Goal: Transaction & Acquisition: Purchase product/service

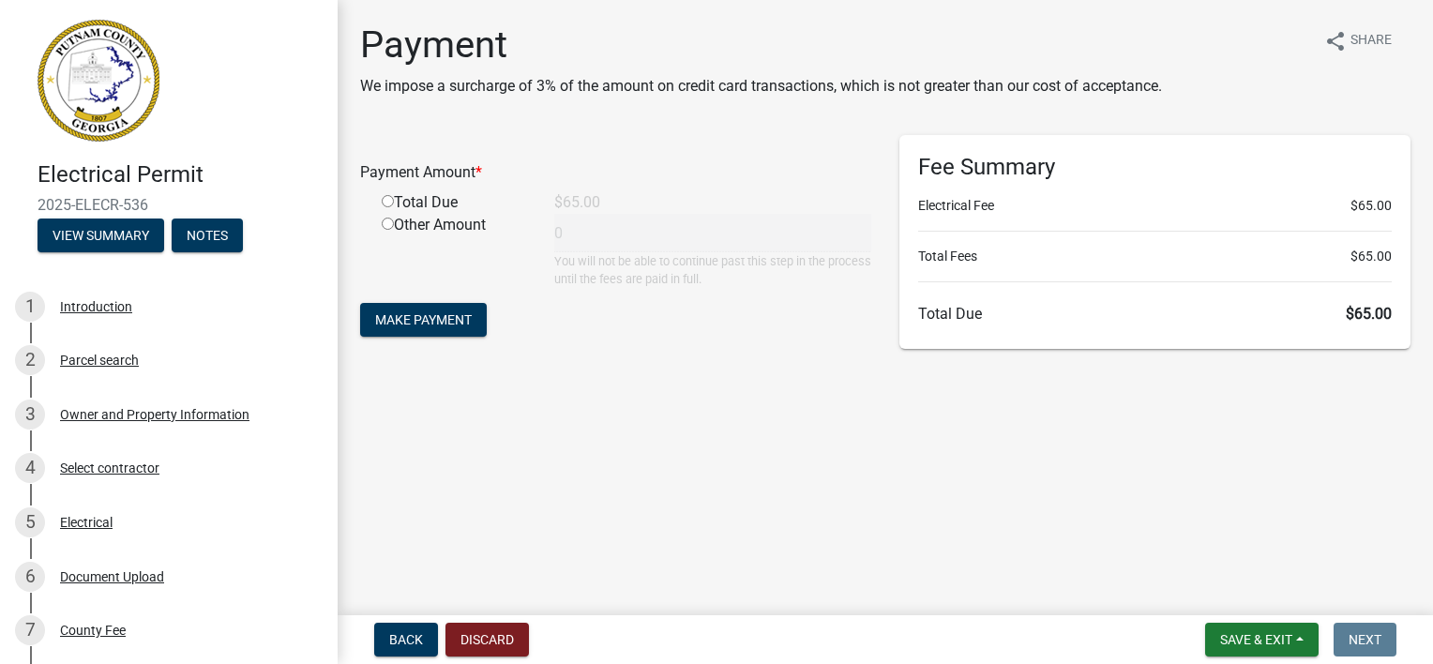
click at [389, 203] on input "radio" at bounding box center [388, 201] width 12 height 12
radio input "true"
type input "65"
click at [428, 319] on span "Make Payment" at bounding box center [423, 319] width 97 height 15
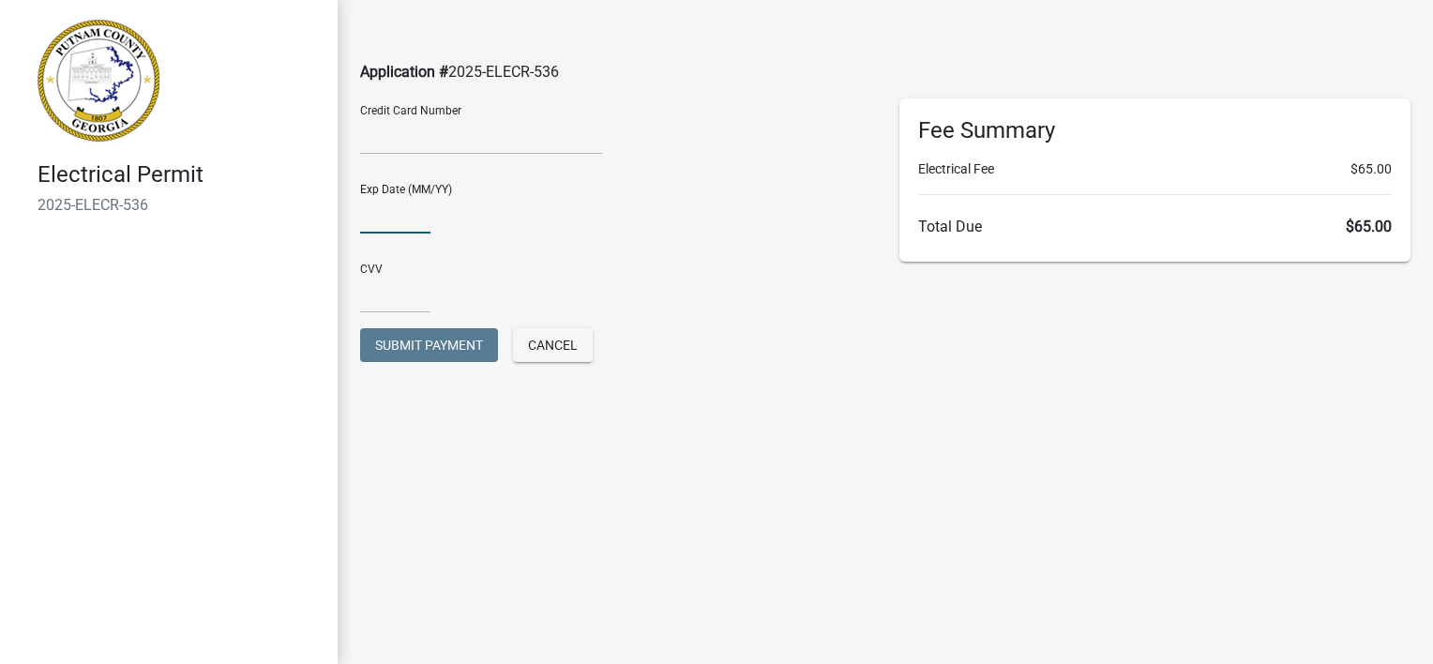
type input "03/27"
click at [398, 309] on input "text" at bounding box center [395, 294] width 70 height 38
type input "503"
click at [823, 407] on main "Application # 2025-ELECR-536 Credit Card Number Exp Date (MM/YY) 03/27 CVV 503 …" at bounding box center [886, 304] width 1096 height 608
click at [371, 342] on button "Submit Payment" at bounding box center [429, 345] width 138 height 34
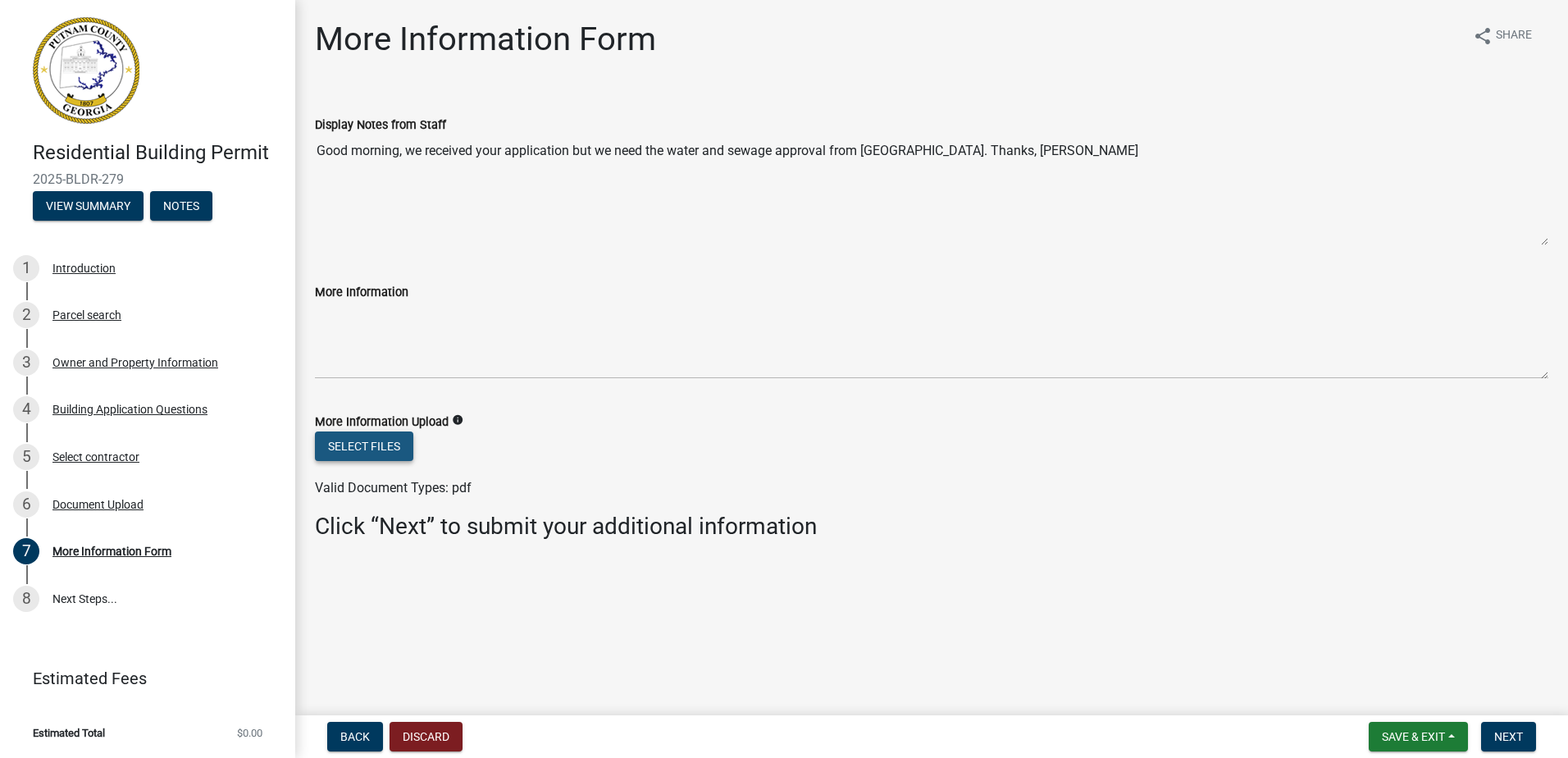
click at [406, 451] on button "Select files" at bounding box center [364, 446] width 99 height 30
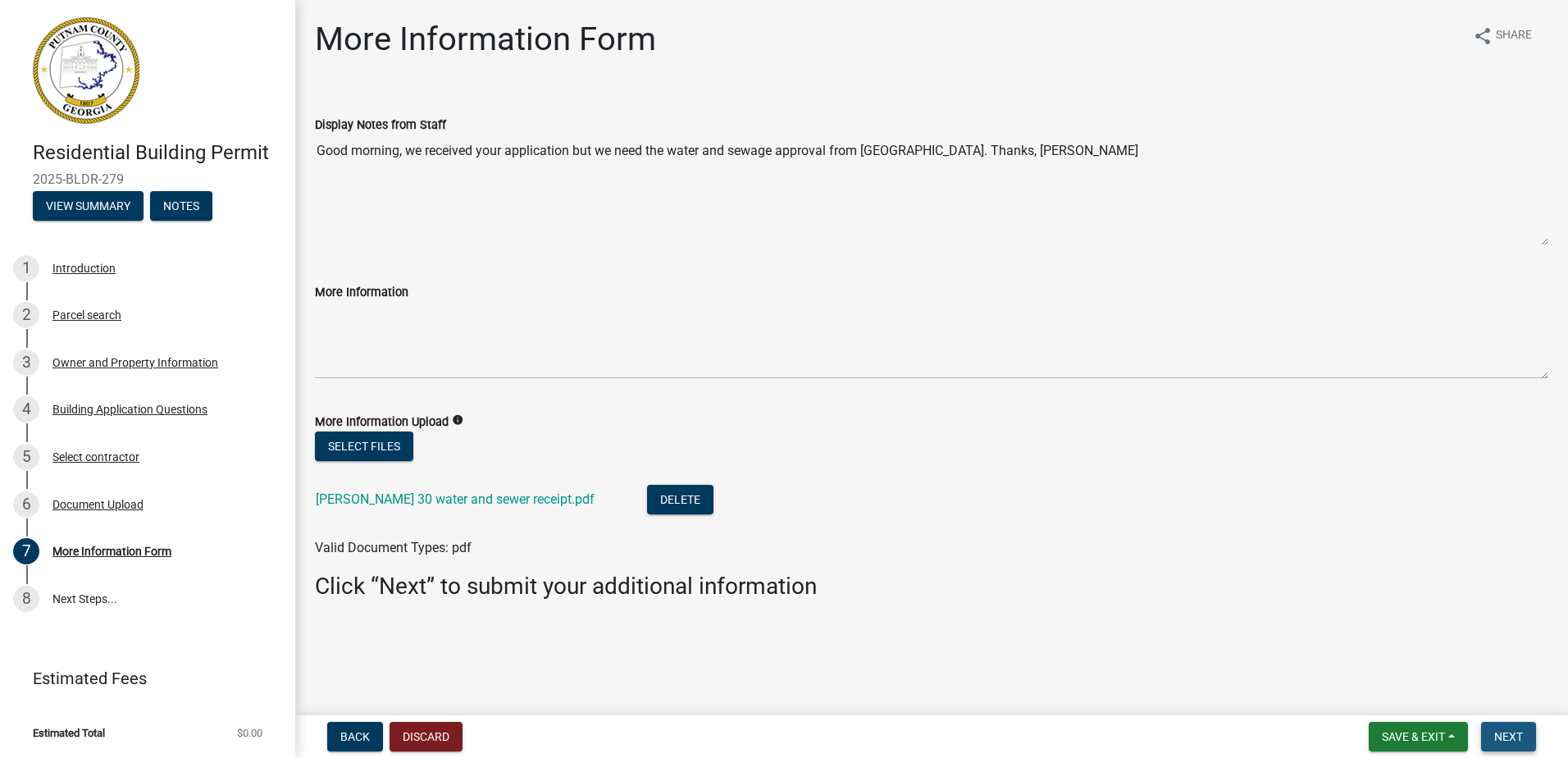
click at [1516, 745] on button "Next" at bounding box center [1508, 737] width 55 height 30
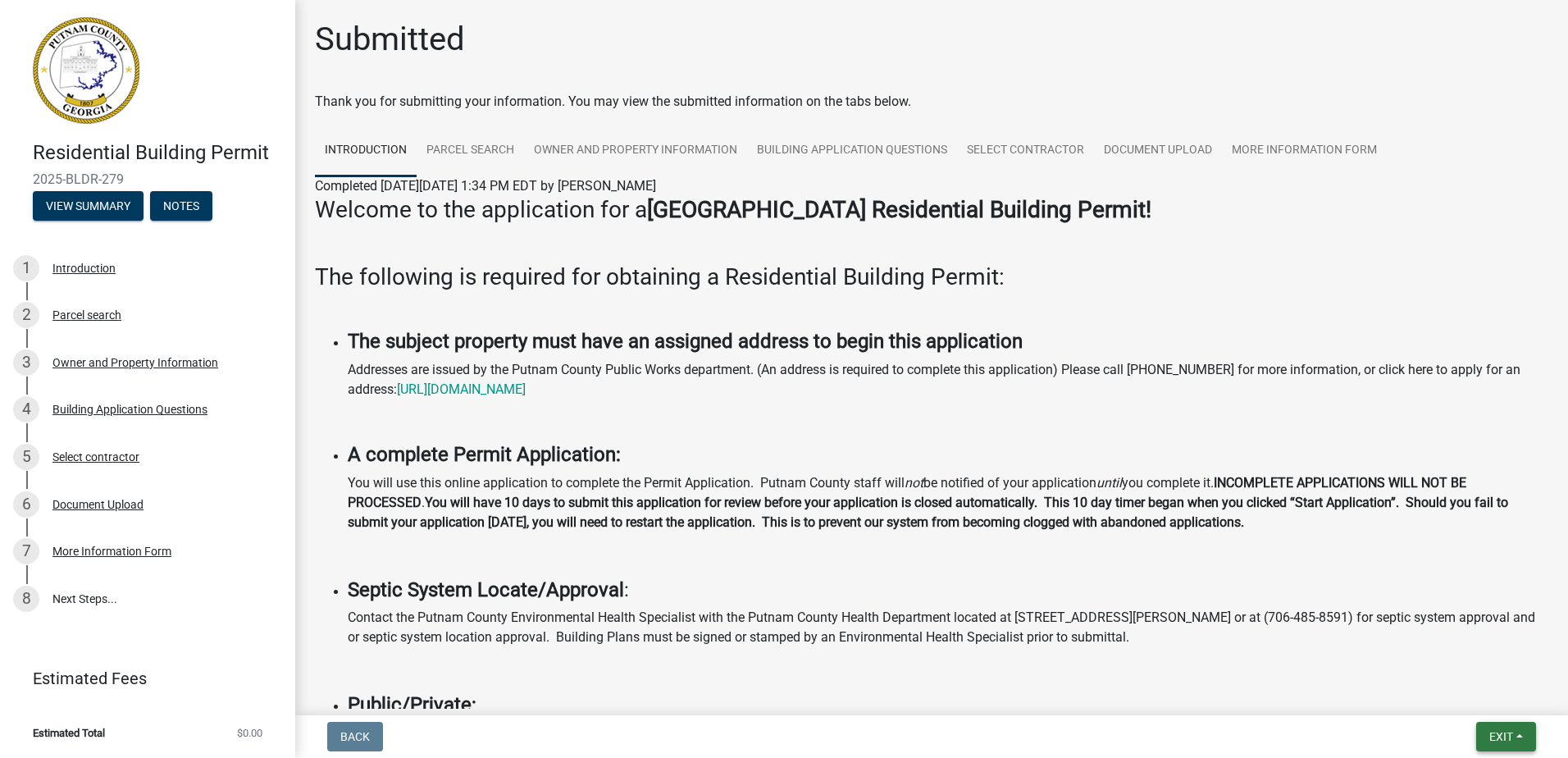
click at [1505, 737] on span "Exit" at bounding box center [1501, 736] width 24 height 13
click at [1491, 707] on button "Save & Exit" at bounding box center [1470, 693] width 131 height 39
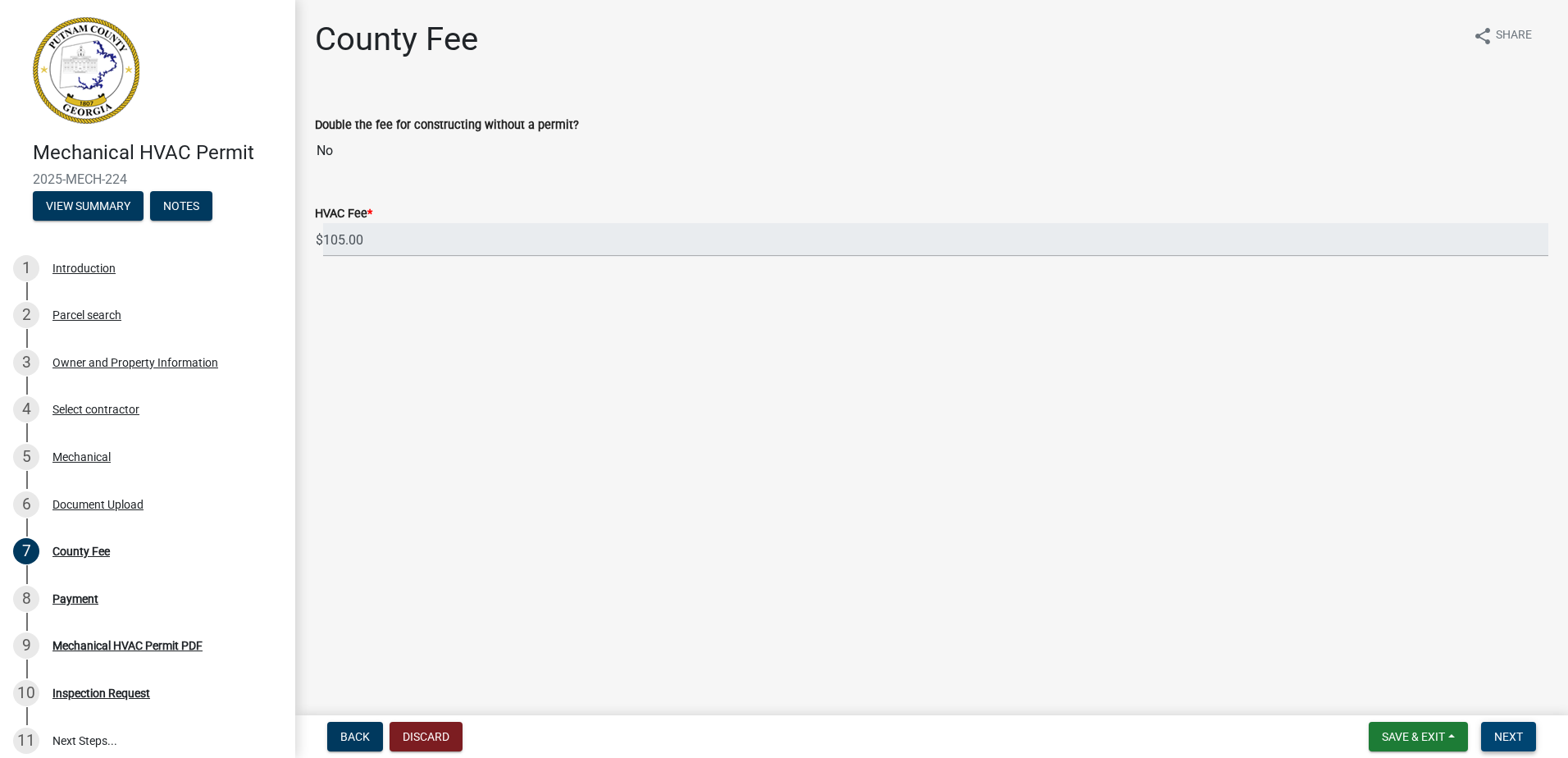
click at [1502, 727] on button "Next" at bounding box center [1508, 737] width 55 height 30
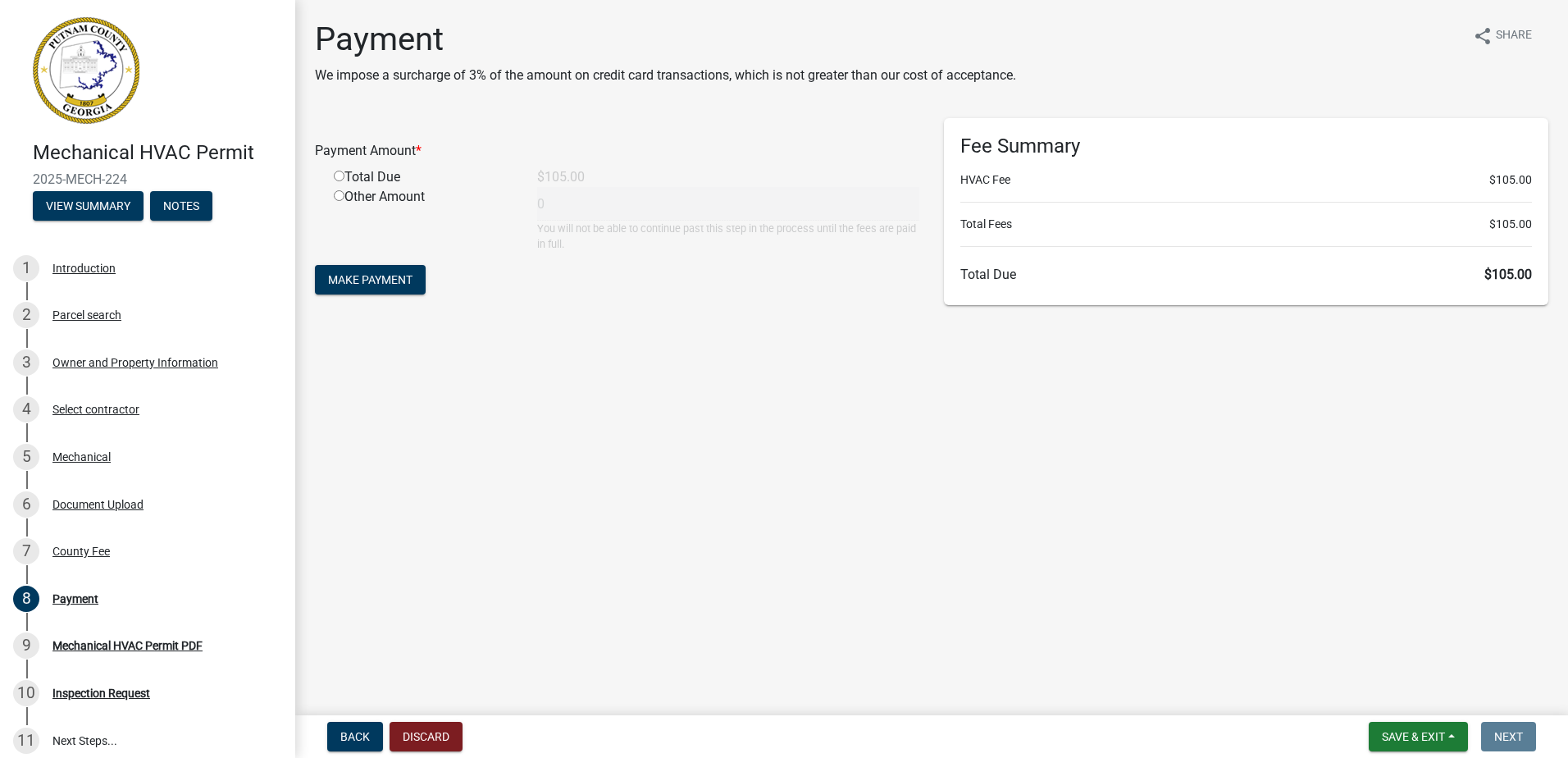
click at [341, 177] on input "radio" at bounding box center [339, 176] width 10 height 10
radio input "true"
type input "105"
click at [372, 285] on span "Make Payment" at bounding box center [370, 279] width 85 height 13
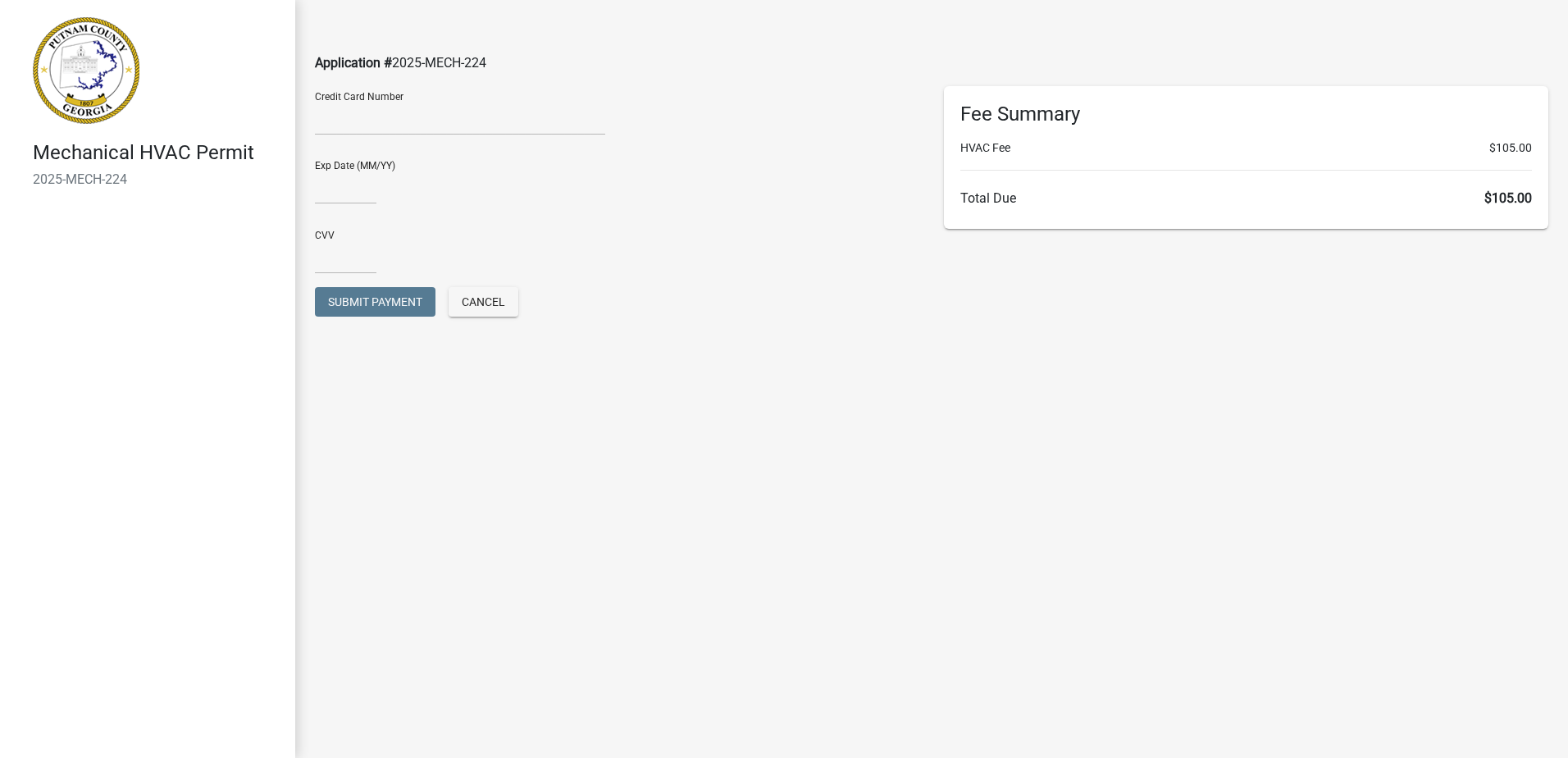
click at [321, 133] on div at bounding box center [460, 122] width 290 height 26
type input "03/27"
click at [368, 259] on input "text" at bounding box center [345, 257] width 61 height 33
type input "503"
click at [702, 391] on main "Application # 2025-MECH-224 Credit Card Number Exp Date (MM/YY) 03/27 CVV 503 S…" at bounding box center [932, 354] width 1273 height 709
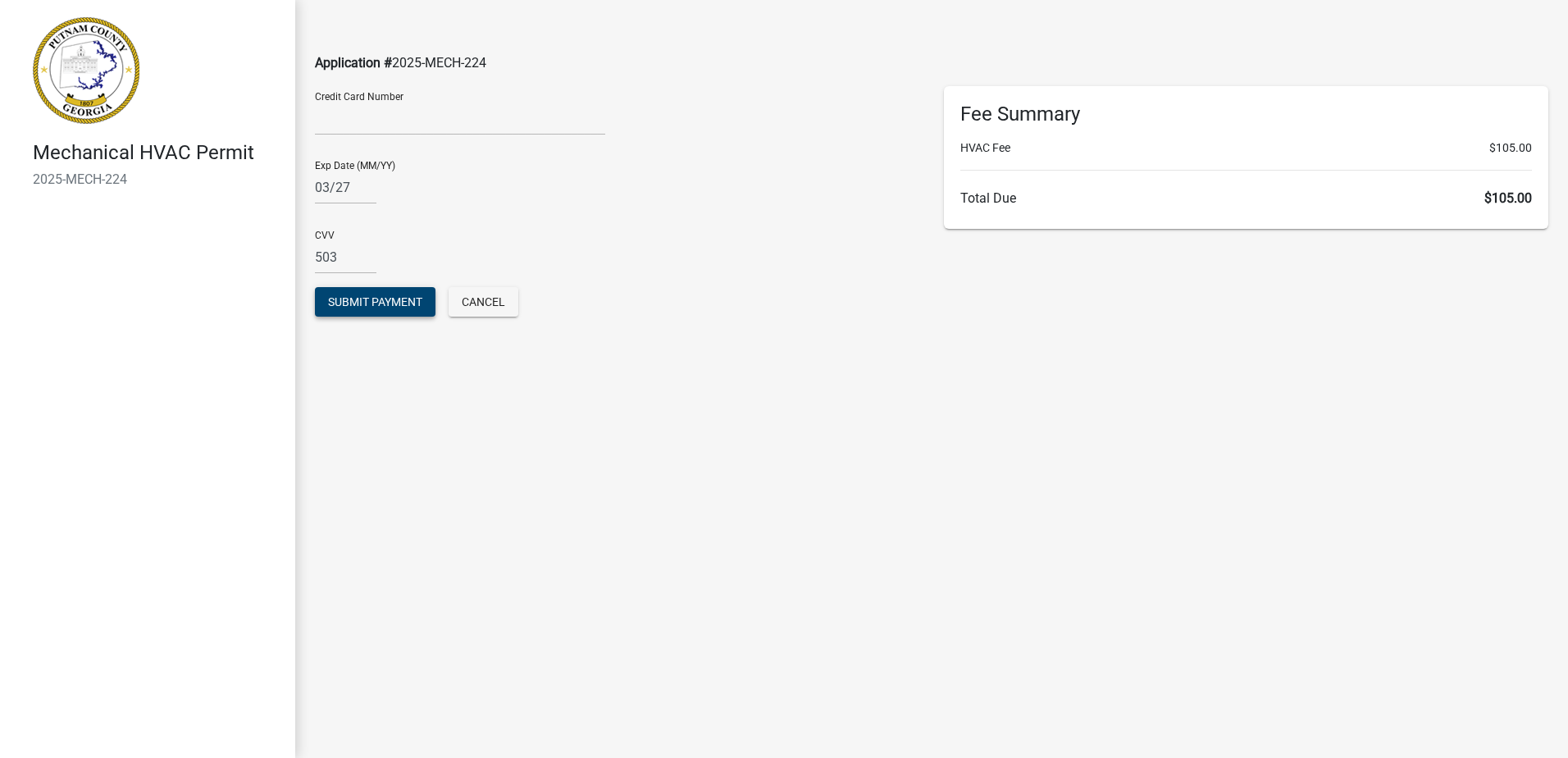
click at [350, 300] on span "Submit Payment" at bounding box center [375, 302] width 94 height 13
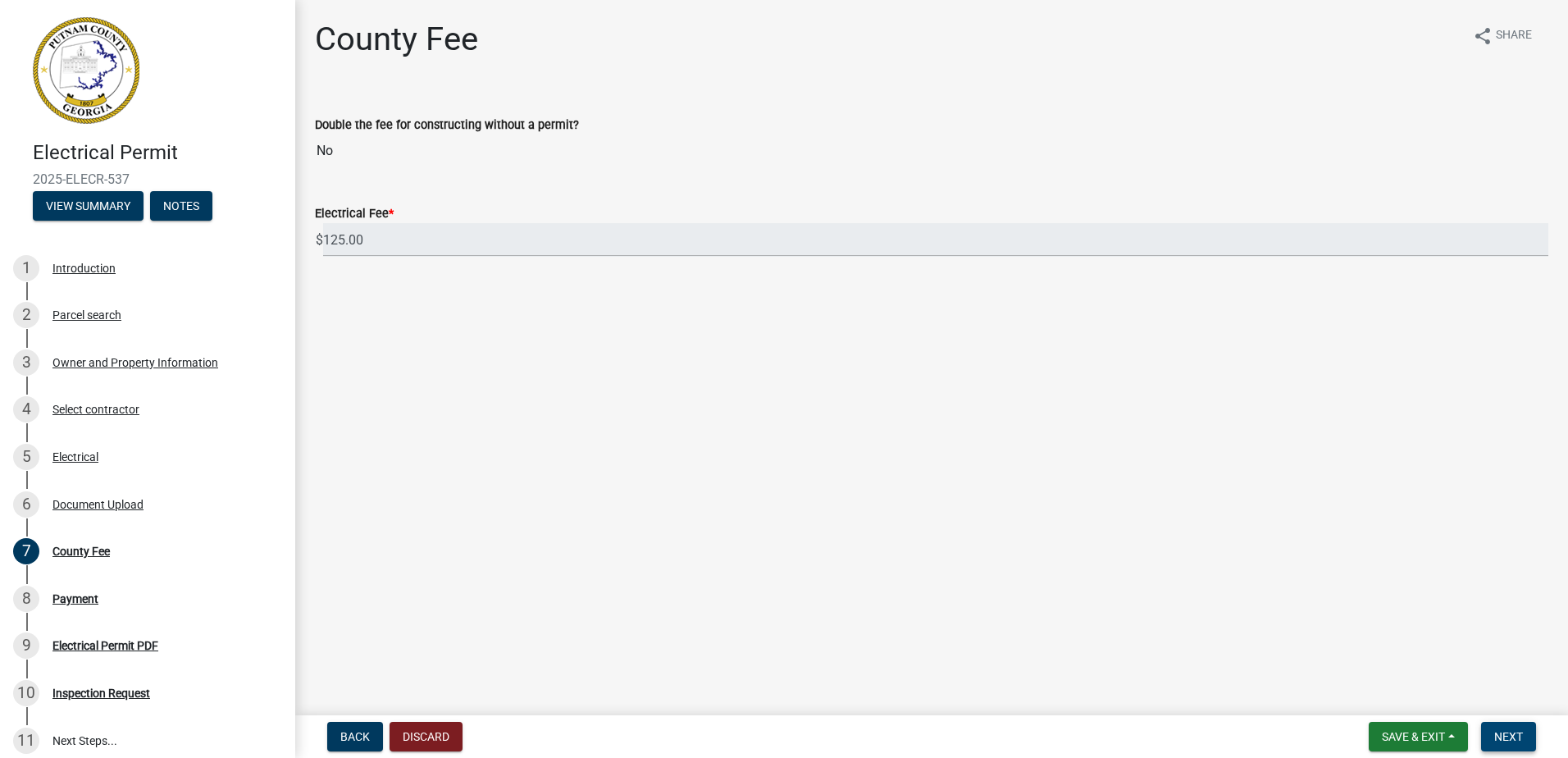
click at [1516, 737] on span "Next" at bounding box center [1508, 736] width 29 height 13
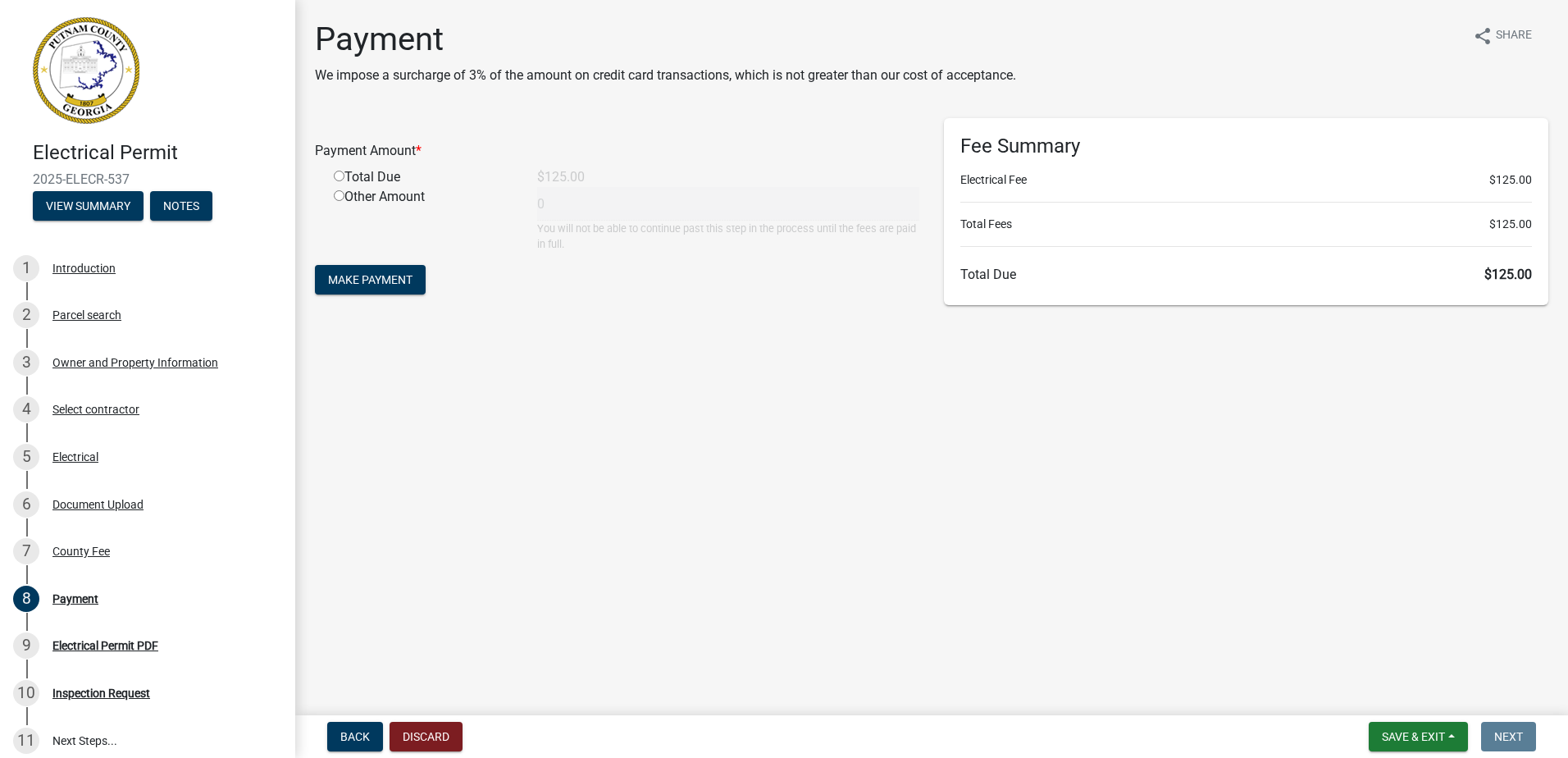
click at [340, 177] on input "radio" at bounding box center [339, 176] width 10 height 10
radio input "true"
type input "125"
click at [364, 282] on span "Make Payment" at bounding box center [370, 279] width 85 height 13
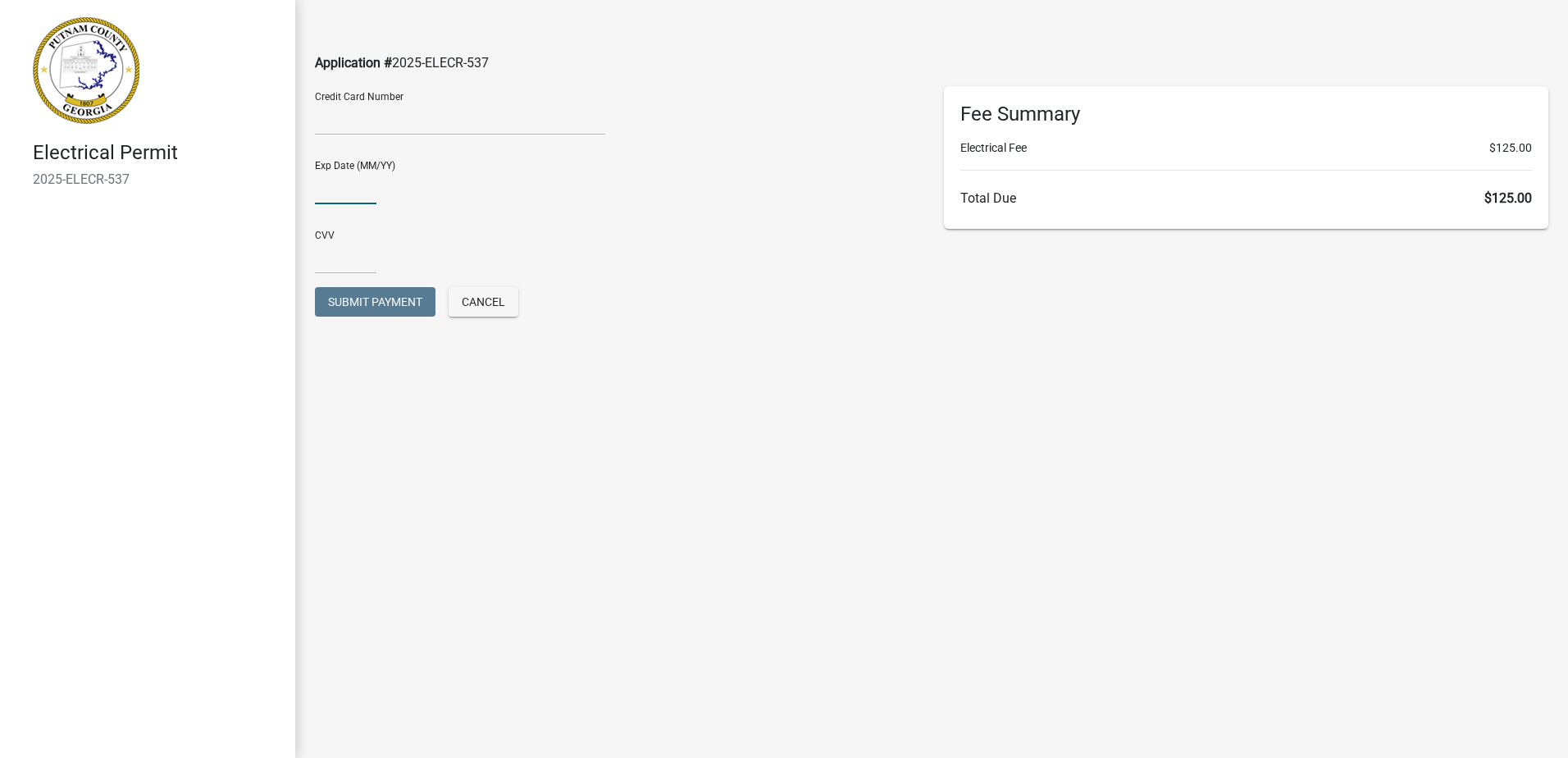
type input "03/27"
click at [323, 274] on div "CVV" at bounding box center [617, 253] width 629 height 70
click at [326, 263] on input "text" at bounding box center [345, 257] width 61 height 33
type input "503"
click at [513, 492] on main "Application # 2025-ELECR-537 Credit Card Number Exp Date (MM/YY) [CREDIT_CARD_D…" at bounding box center [932, 354] width 1273 height 709
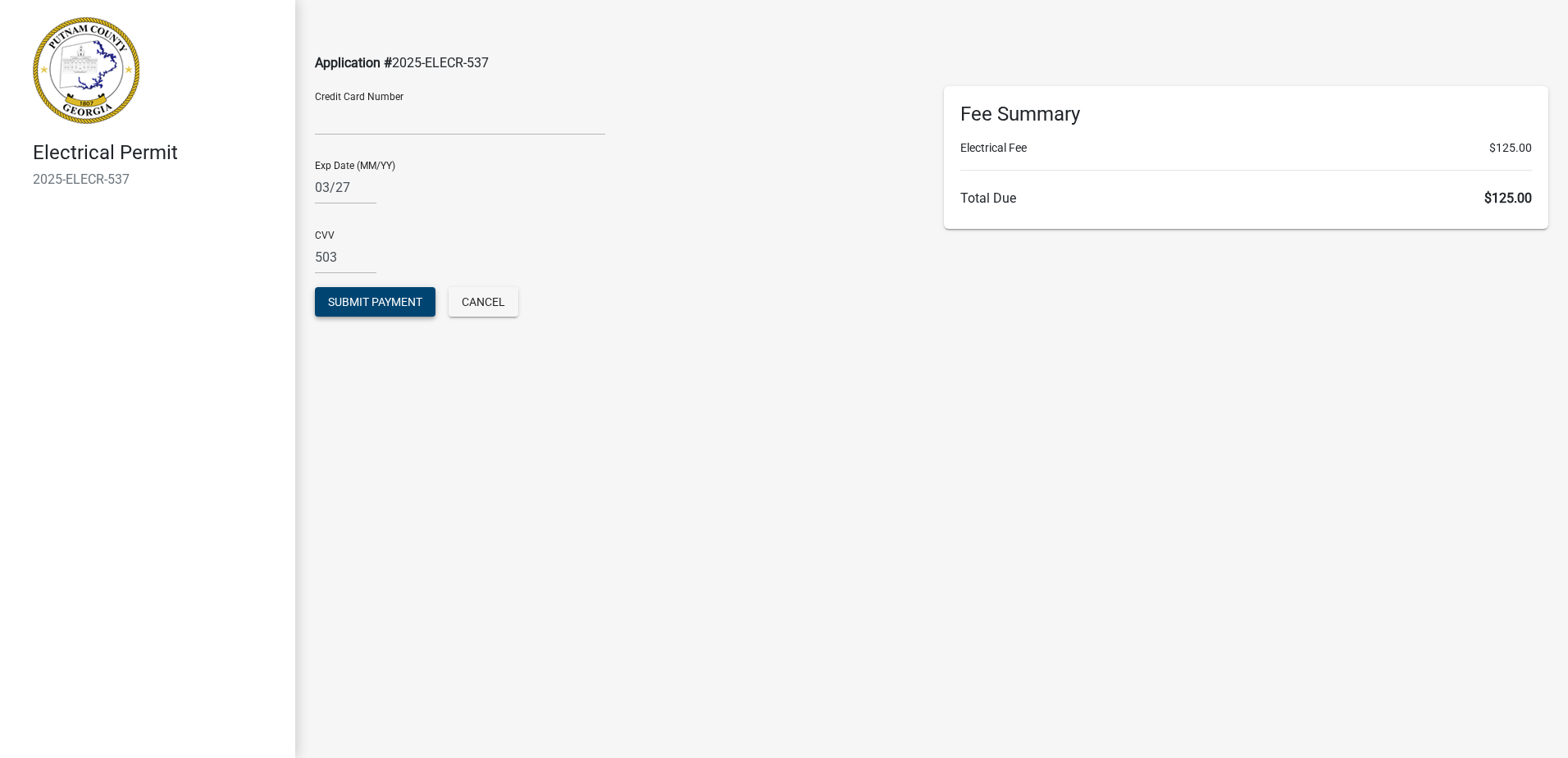
click at [378, 299] on span "Submit Payment" at bounding box center [375, 302] width 94 height 13
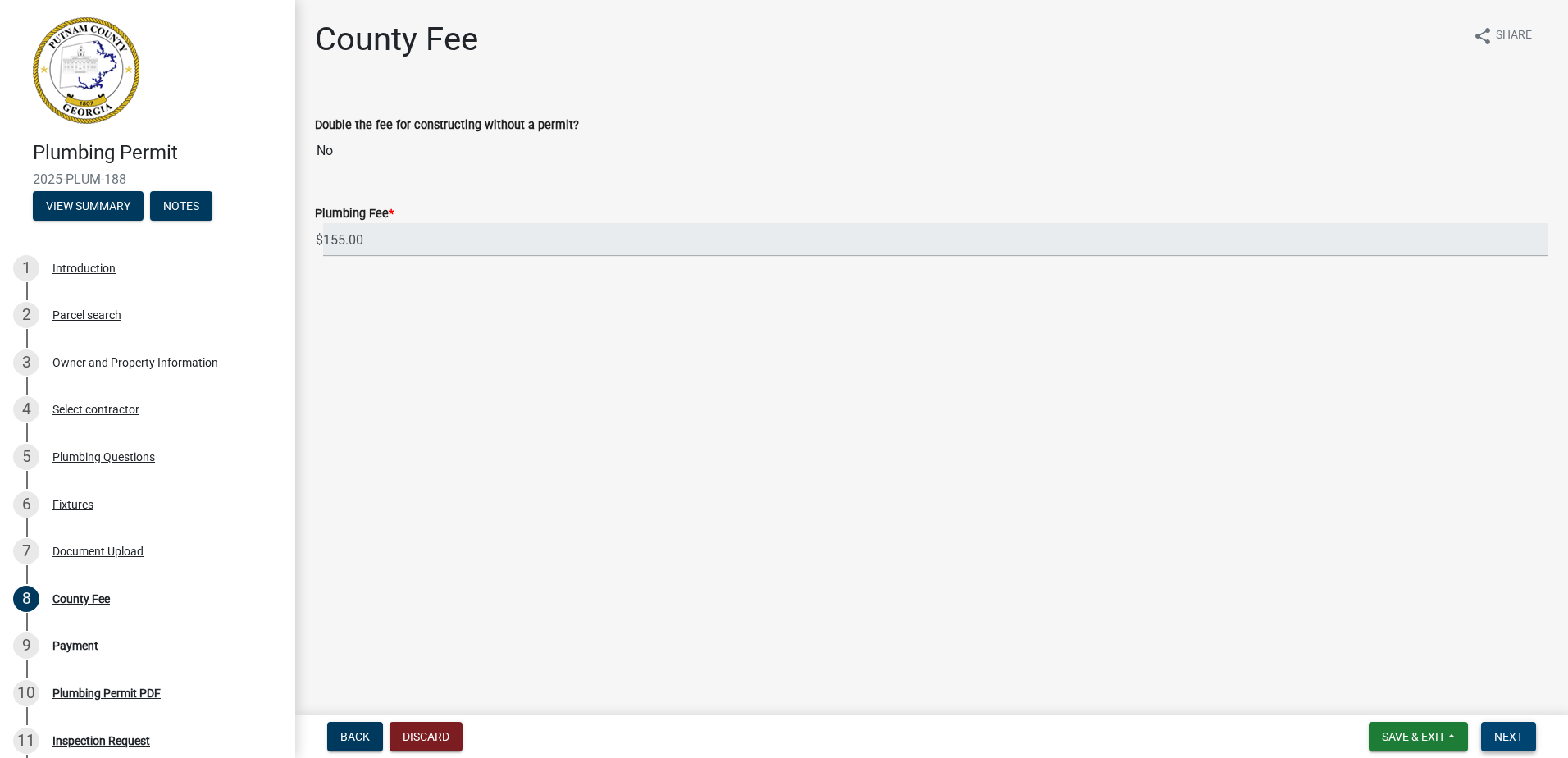
click at [1520, 739] on span "Next" at bounding box center [1508, 736] width 29 height 13
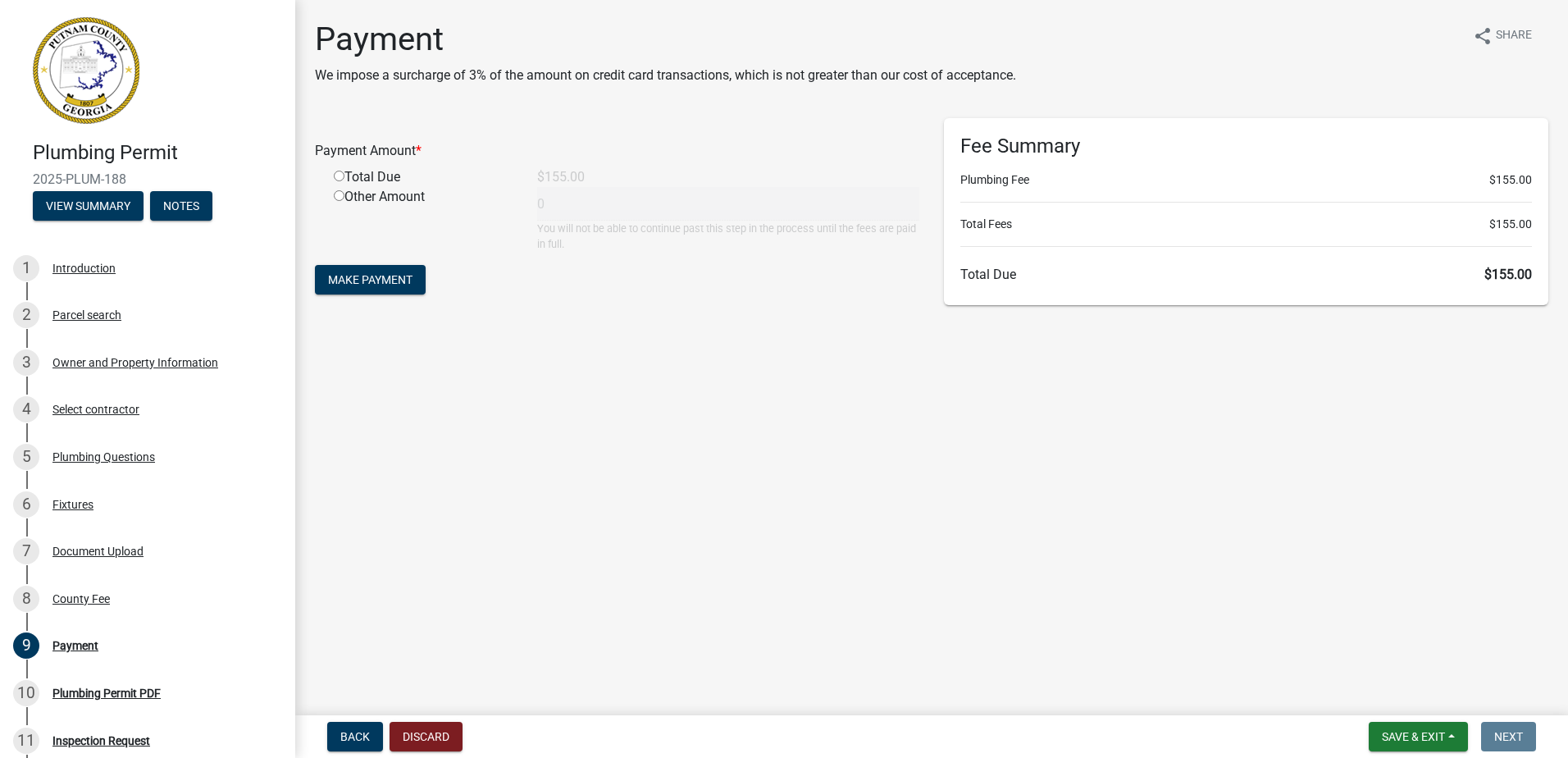
click at [338, 175] on input "radio" at bounding box center [339, 176] width 10 height 10
radio input "true"
type input "155"
click at [382, 280] on span "Make Payment" at bounding box center [370, 279] width 85 height 13
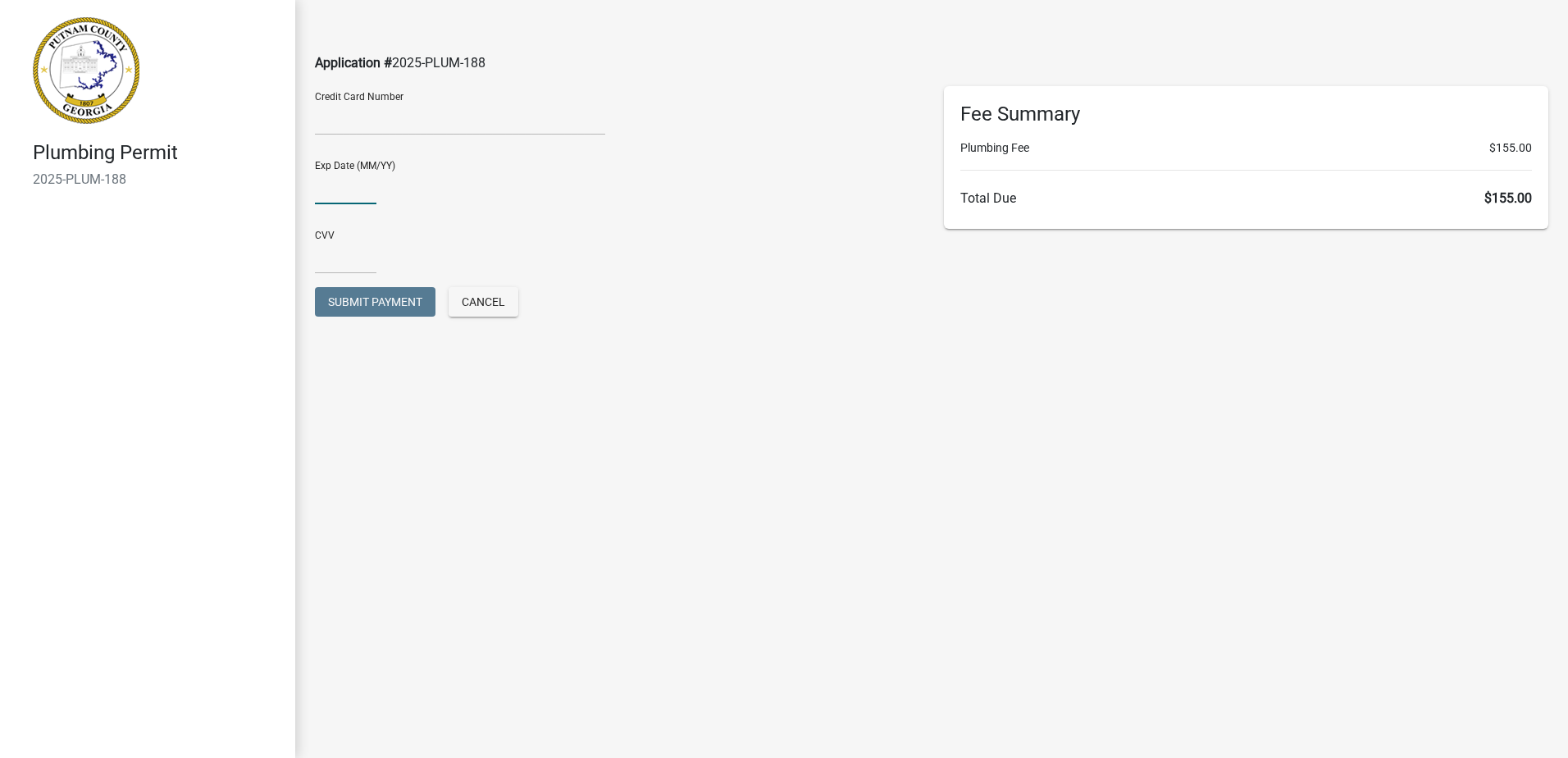
type input "03/27"
click at [344, 246] on input "text" at bounding box center [345, 257] width 61 height 33
type input "503"
click at [441, 443] on main "Application # 2025-PLUM-188 Credit Card Number Exp Date (MM/YY) 03/27 CVV 503 S…" at bounding box center [932, 354] width 1273 height 709
click at [366, 284] on div "CVV 503" at bounding box center [617, 253] width 629 height 70
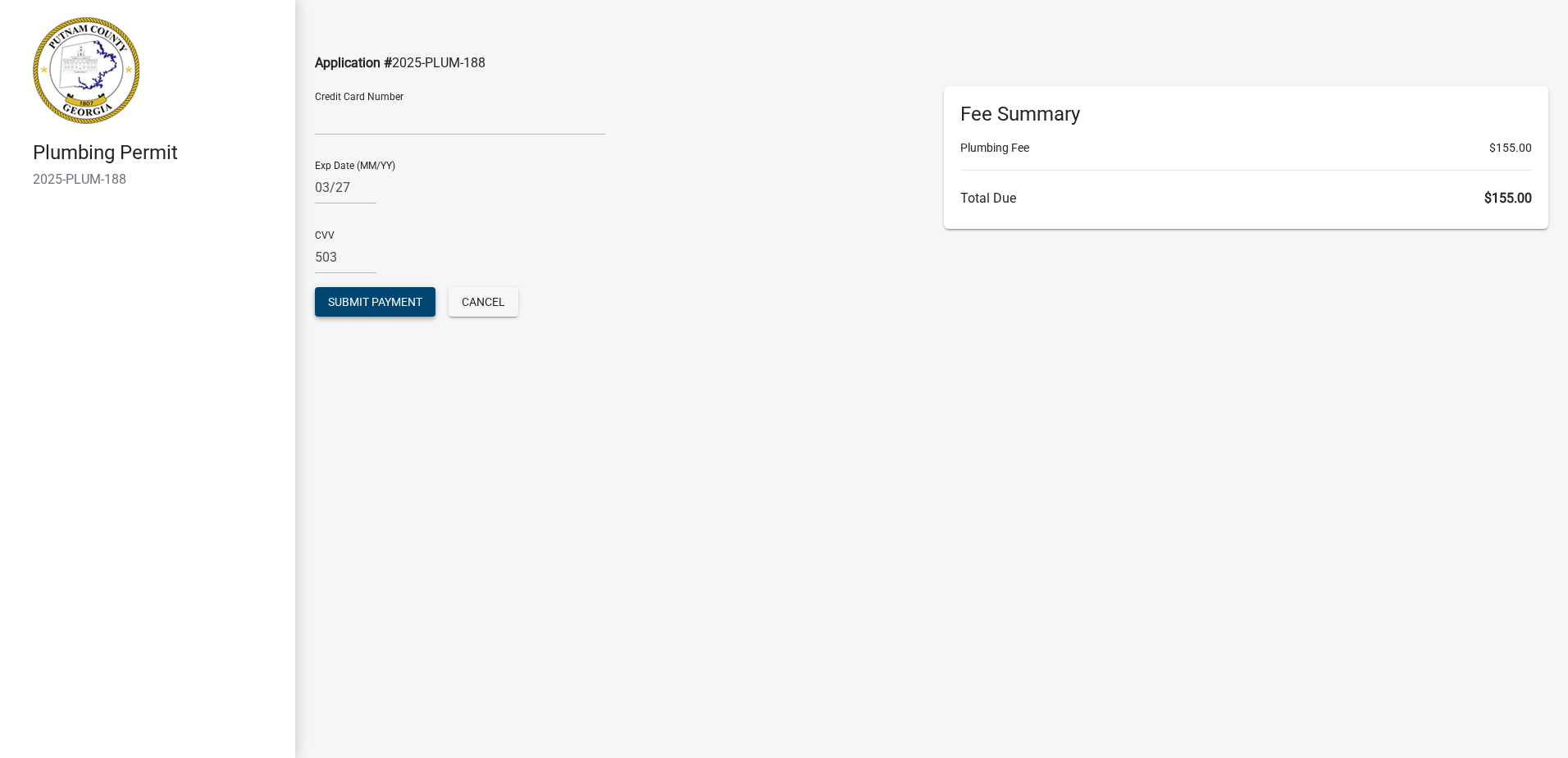
click at [378, 303] on span "Submit Payment" at bounding box center [375, 302] width 94 height 13
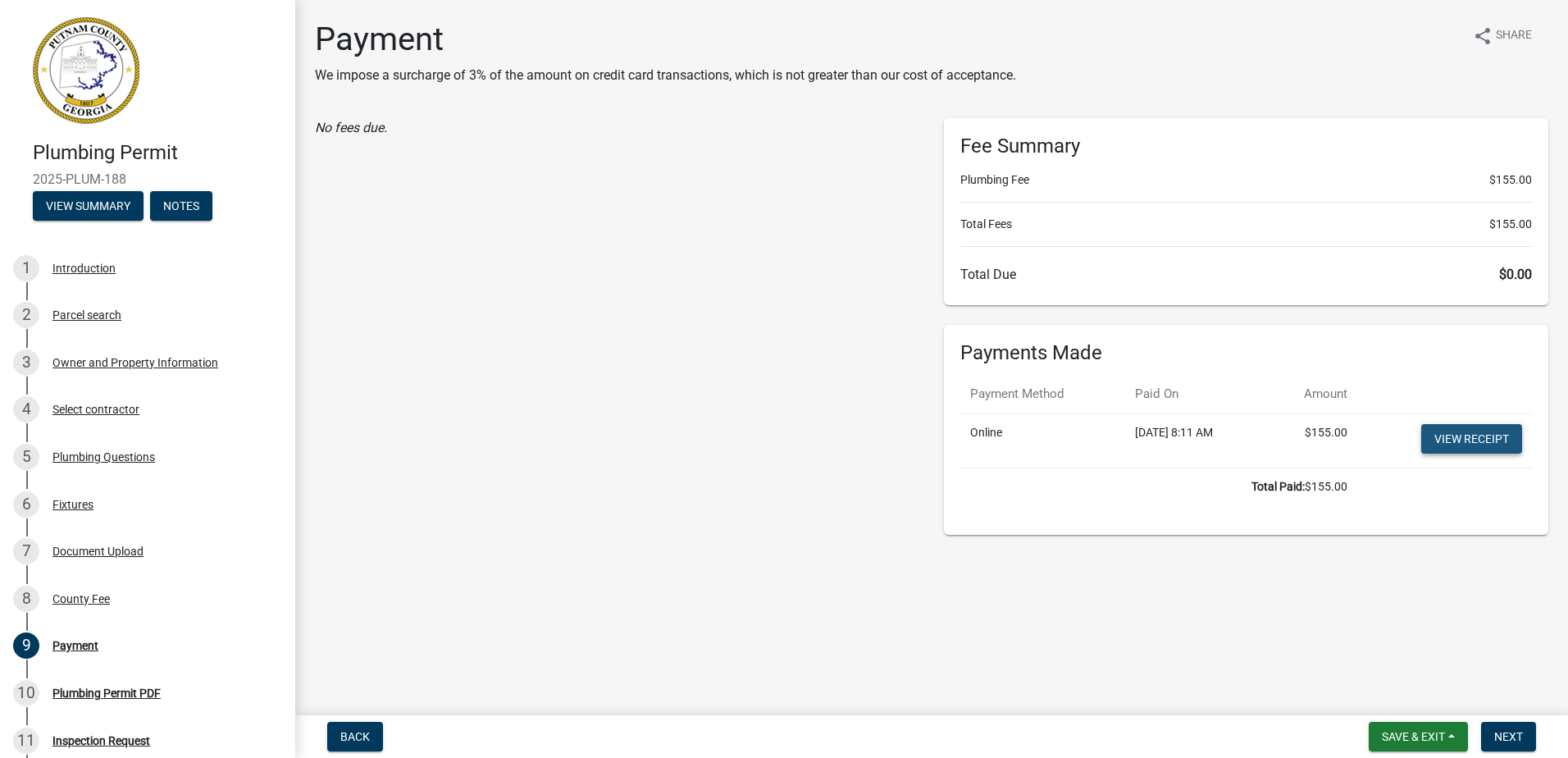
click at [1469, 451] on link "View receipt" at bounding box center [1471, 439] width 101 height 30
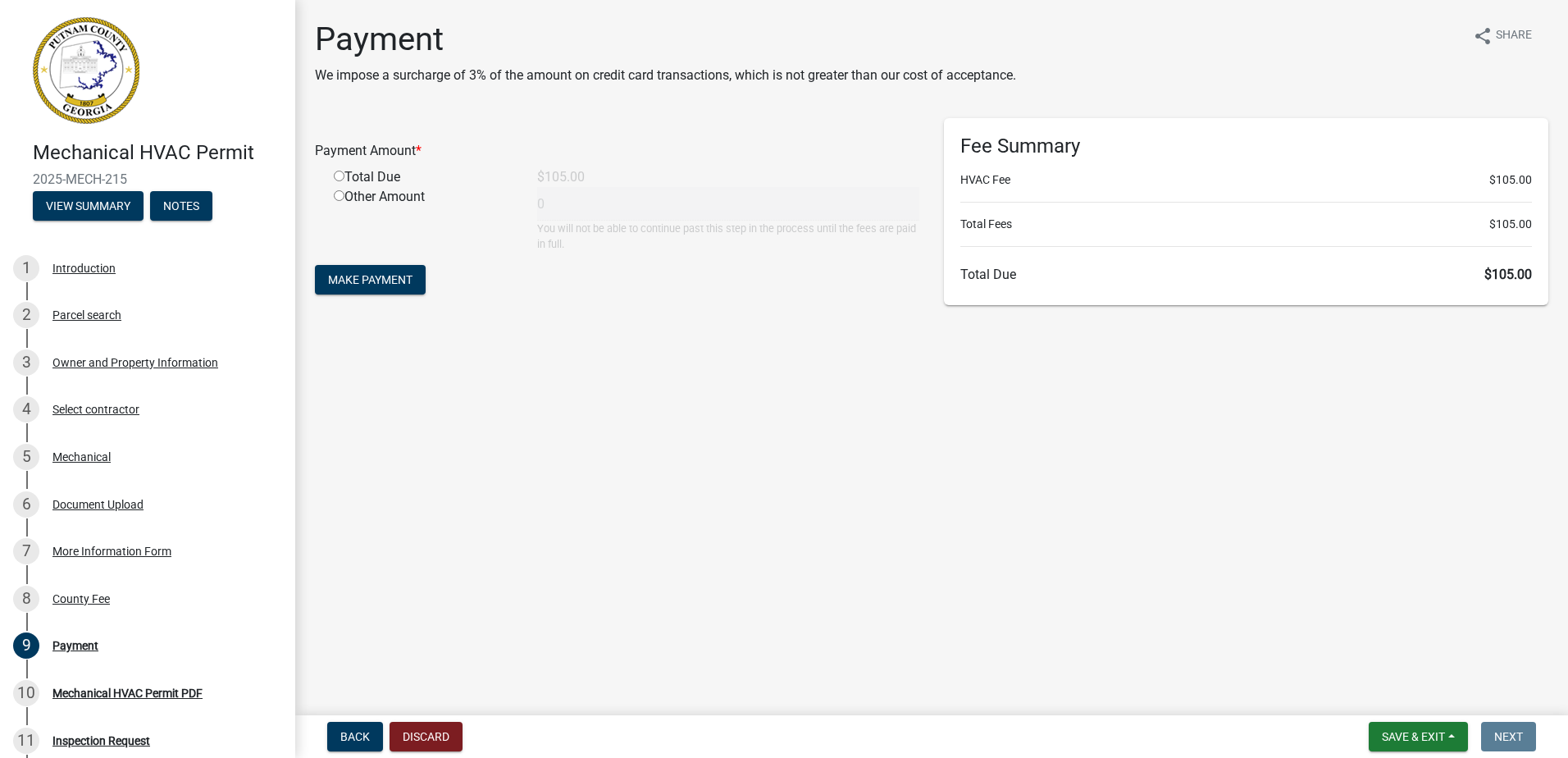
click at [341, 180] on input "radio" at bounding box center [339, 176] width 10 height 10
radio input "true"
type input "105"
click at [350, 284] on span "Make Payment" at bounding box center [370, 279] width 85 height 13
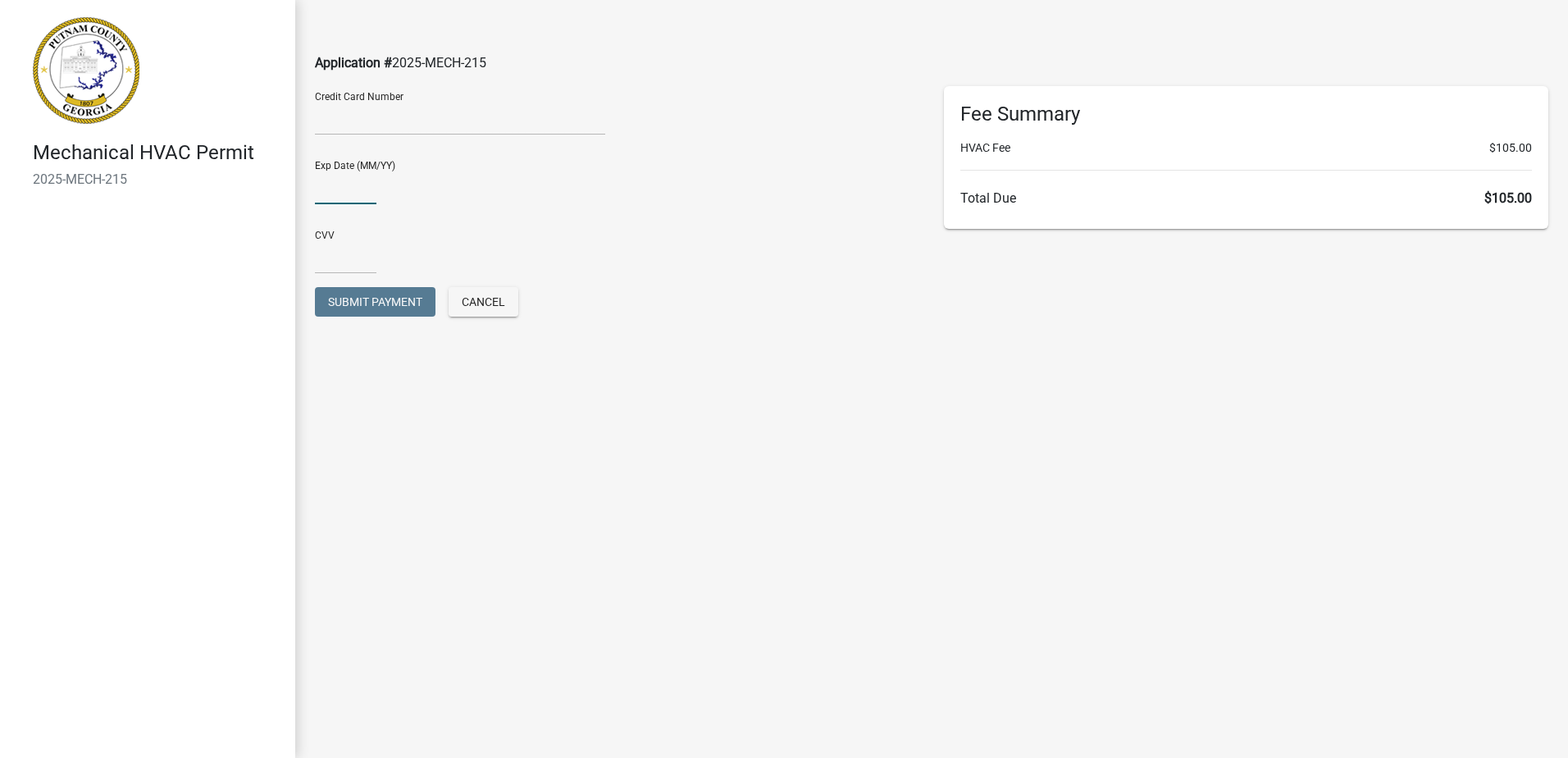
type input "03/27"
click at [353, 253] on input "text" at bounding box center [345, 257] width 61 height 33
type input "503"
click at [489, 519] on main "Application # 2025-MECH-215 Credit Card Number Exp Date (MM/YY) [CREDIT_CARD_DA…" at bounding box center [932, 354] width 1273 height 709
click at [340, 293] on button "Submit Payment" at bounding box center [375, 302] width 121 height 30
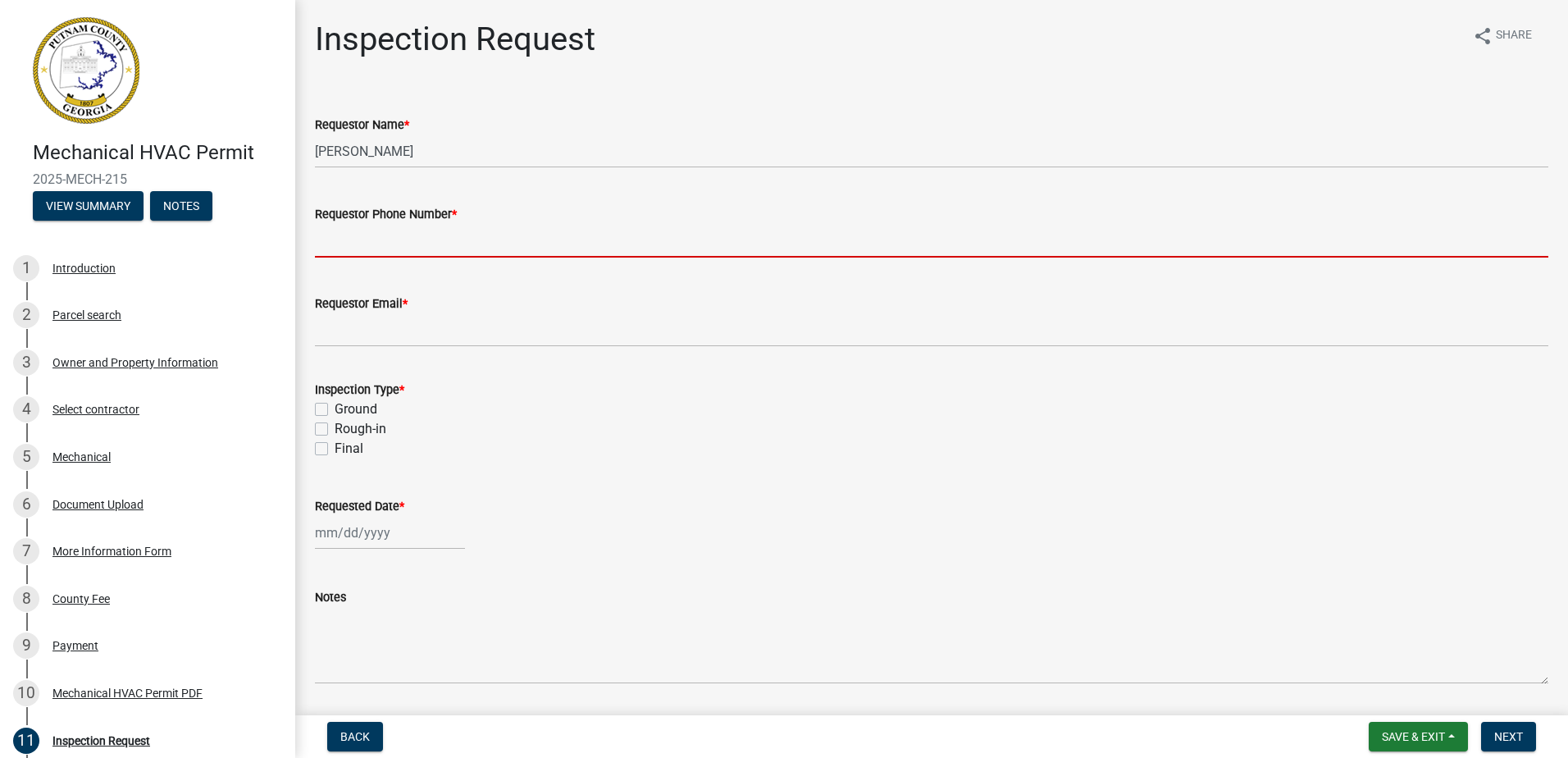
click at [387, 243] on input "Requestor Phone Number *" at bounding box center [931, 240] width 1233 height 33
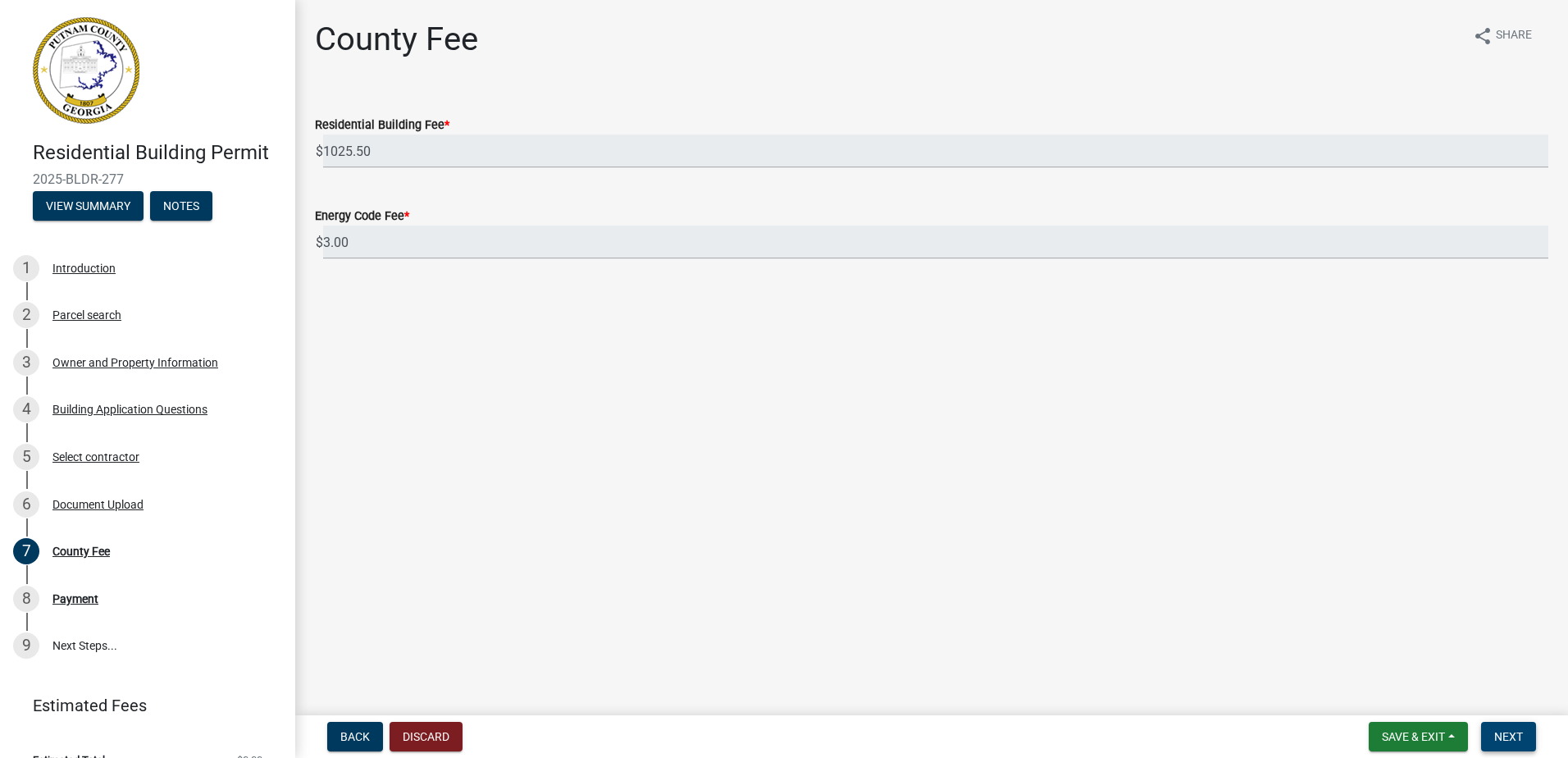
click at [1493, 727] on button "Next" at bounding box center [1508, 737] width 55 height 30
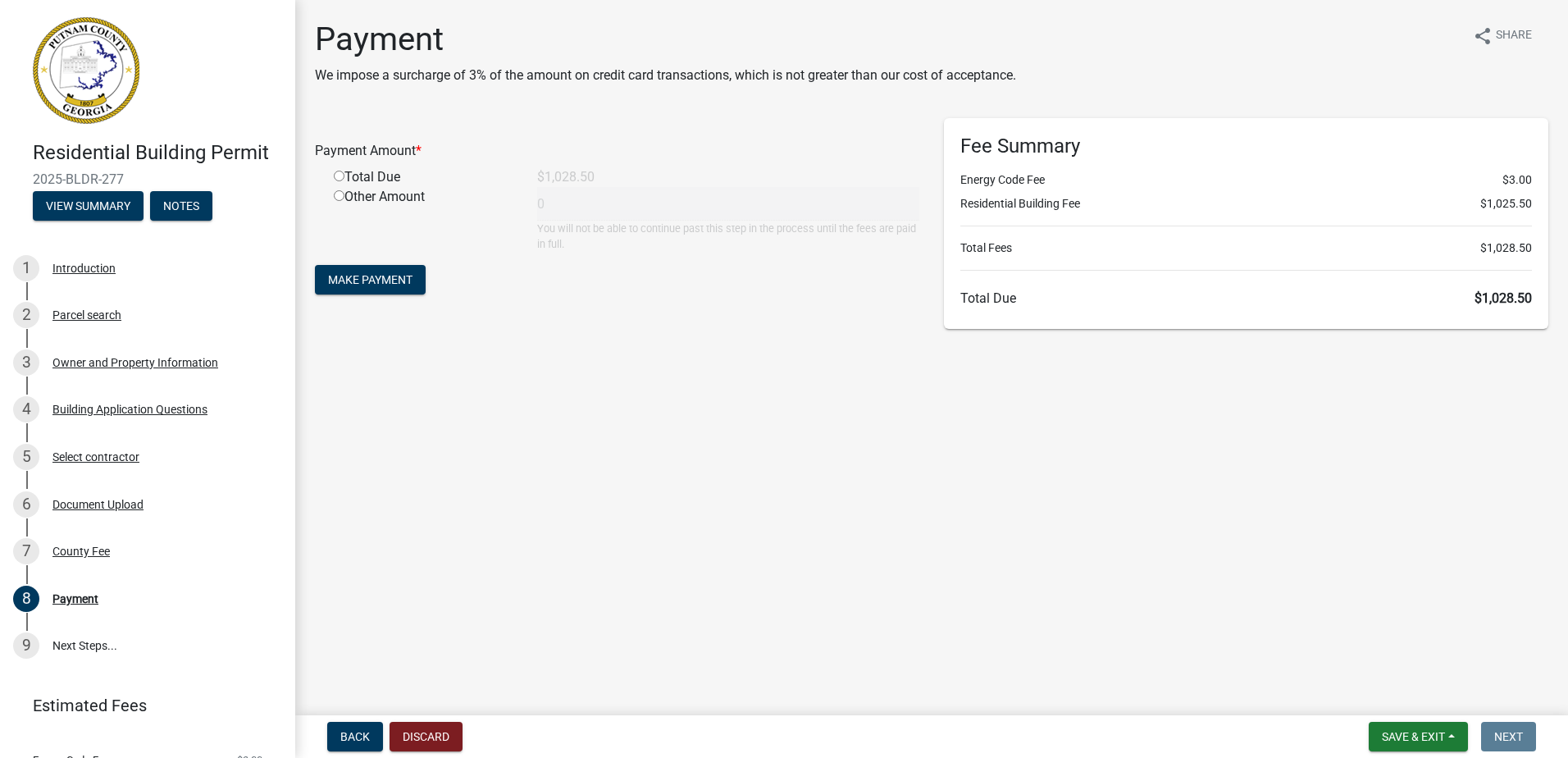
click at [340, 176] on input "radio" at bounding box center [339, 176] width 10 height 10
radio input "true"
type input "1028.5"
click at [364, 280] on span "Make Payment" at bounding box center [370, 279] width 85 height 13
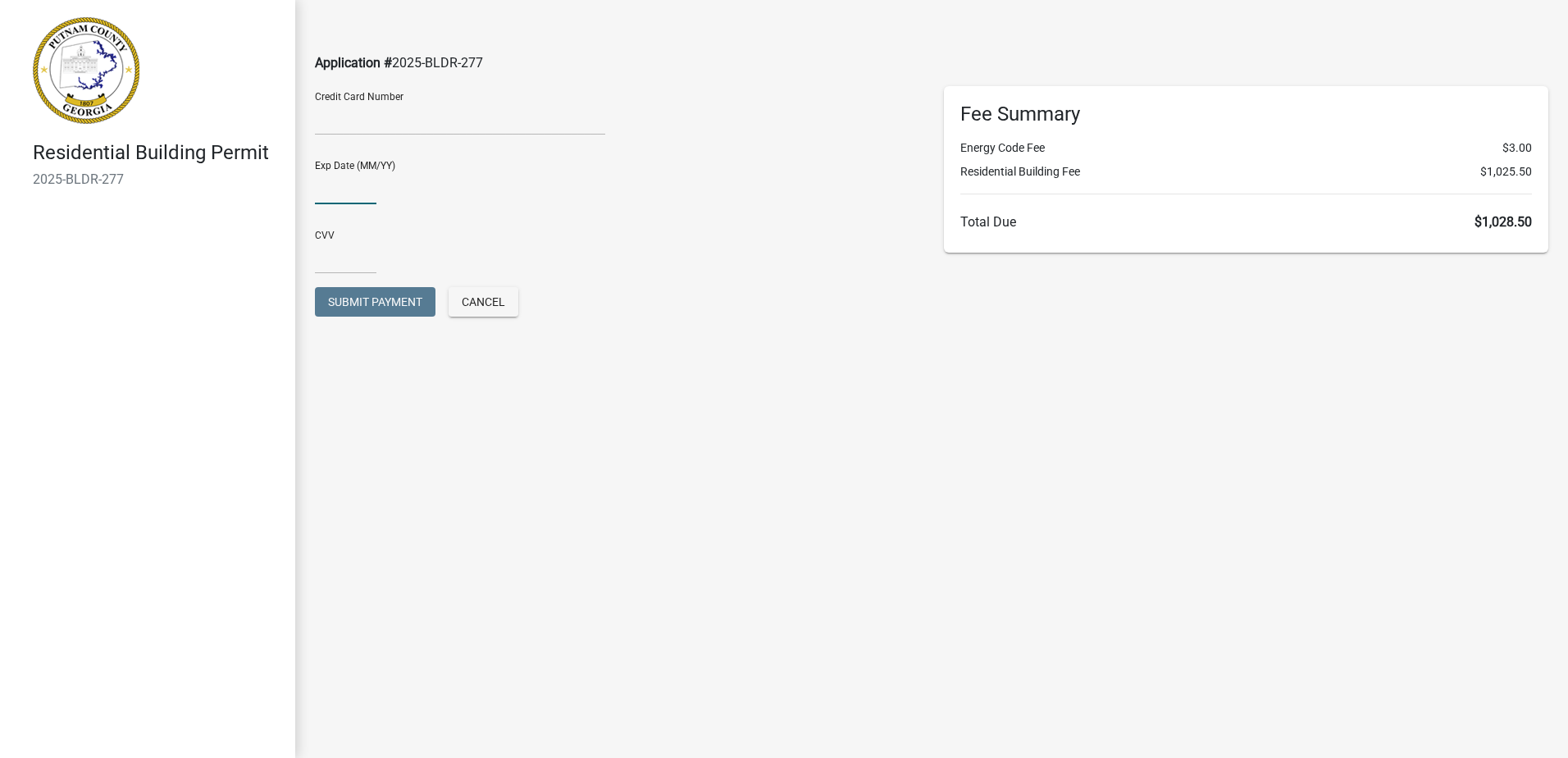
type input "03/27"
click at [350, 268] on input "text" at bounding box center [345, 257] width 61 height 33
type input "503"
click at [506, 435] on main "Application # 2025-BLDR-277 Credit Card Number Exp Date (MM/YY) [CREDIT_CARD_DA…" at bounding box center [932, 354] width 1273 height 709
click at [364, 298] on span "Submit Payment" at bounding box center [375, 302] width 94 height 13
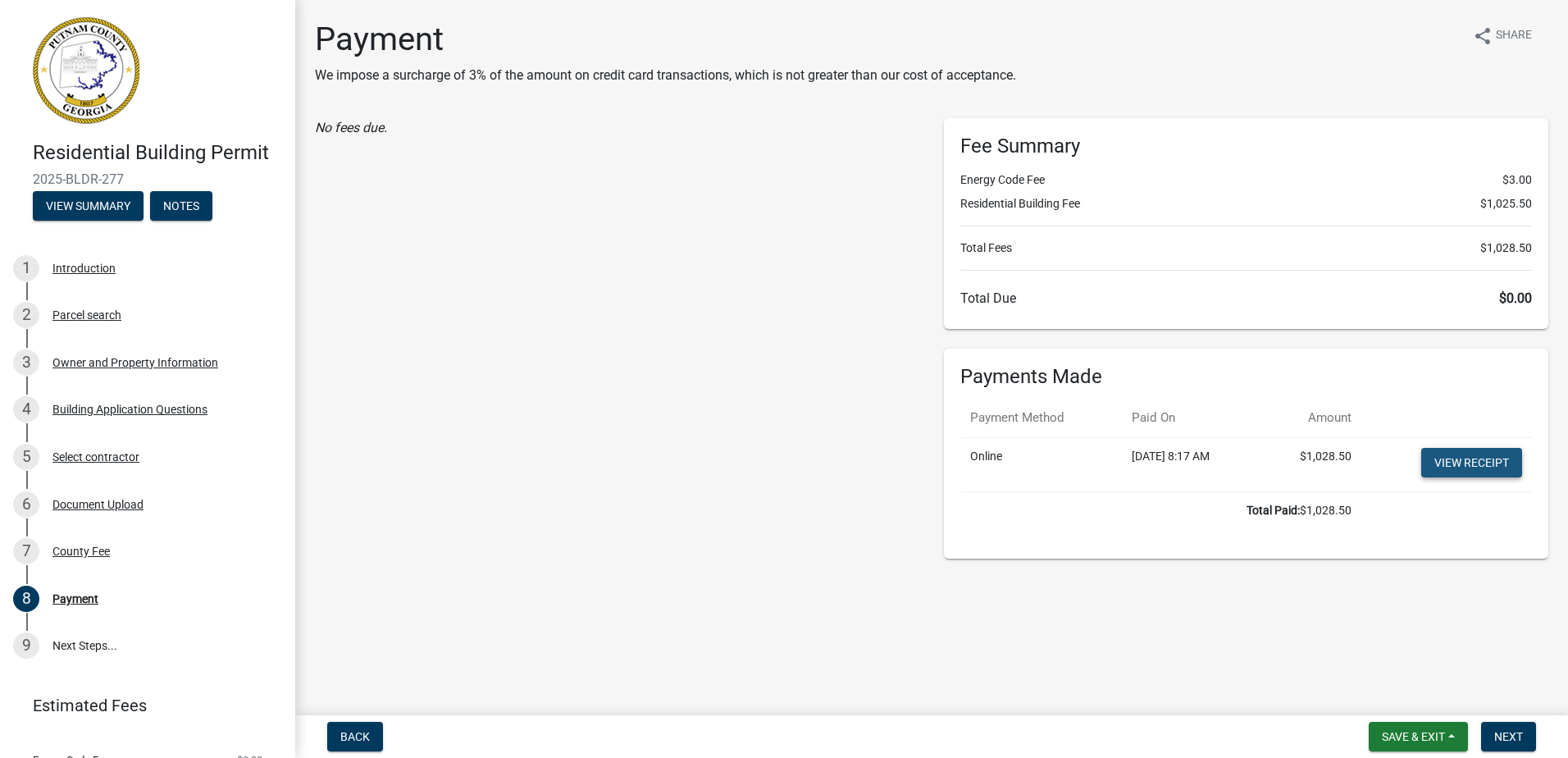
click at [1472, 474] on link "View receipt" at bounding box center [1471, 462] width 101 height 30
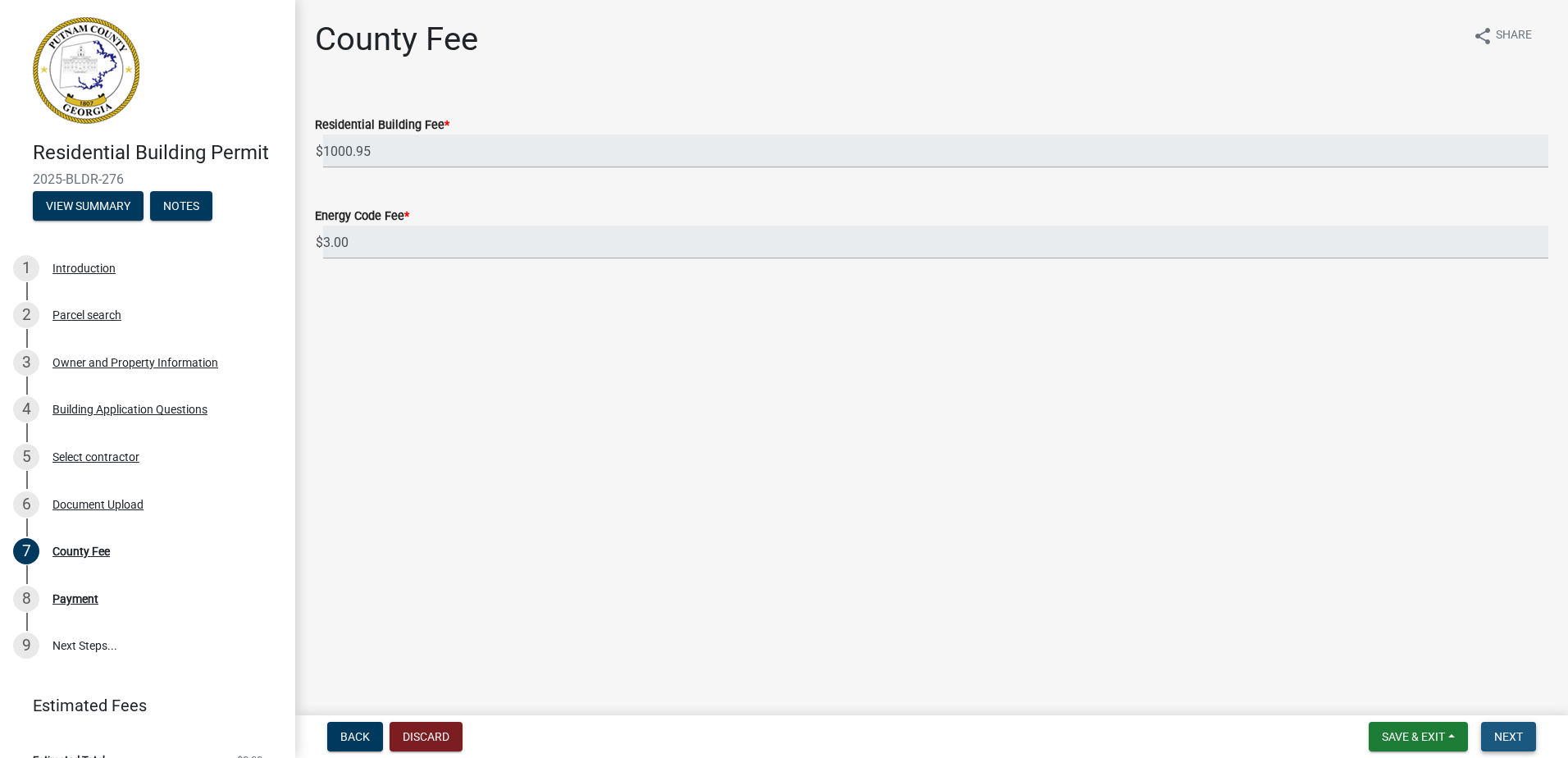
click at [1523, 734] on button "Next" at bounding box center [1508, 737] width 55 height 30
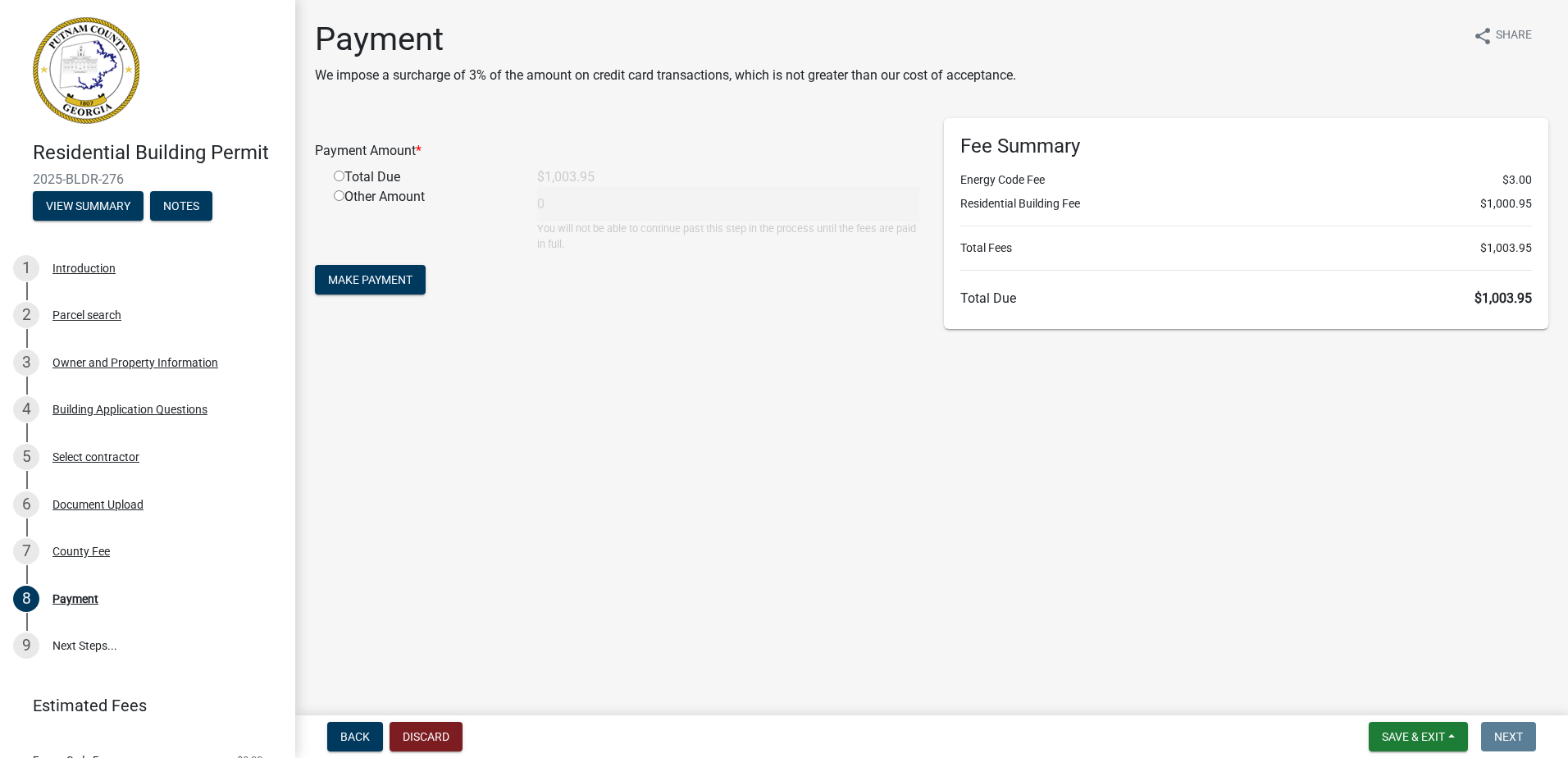
click at [338, 176] on input "radio" at bounding box center [339, 176] width 10 height 10
radio input "true"
type input "1003.95"
click at [341, 278] on span "Make Payment" at bounding box center [370, 279] width 85 height 13
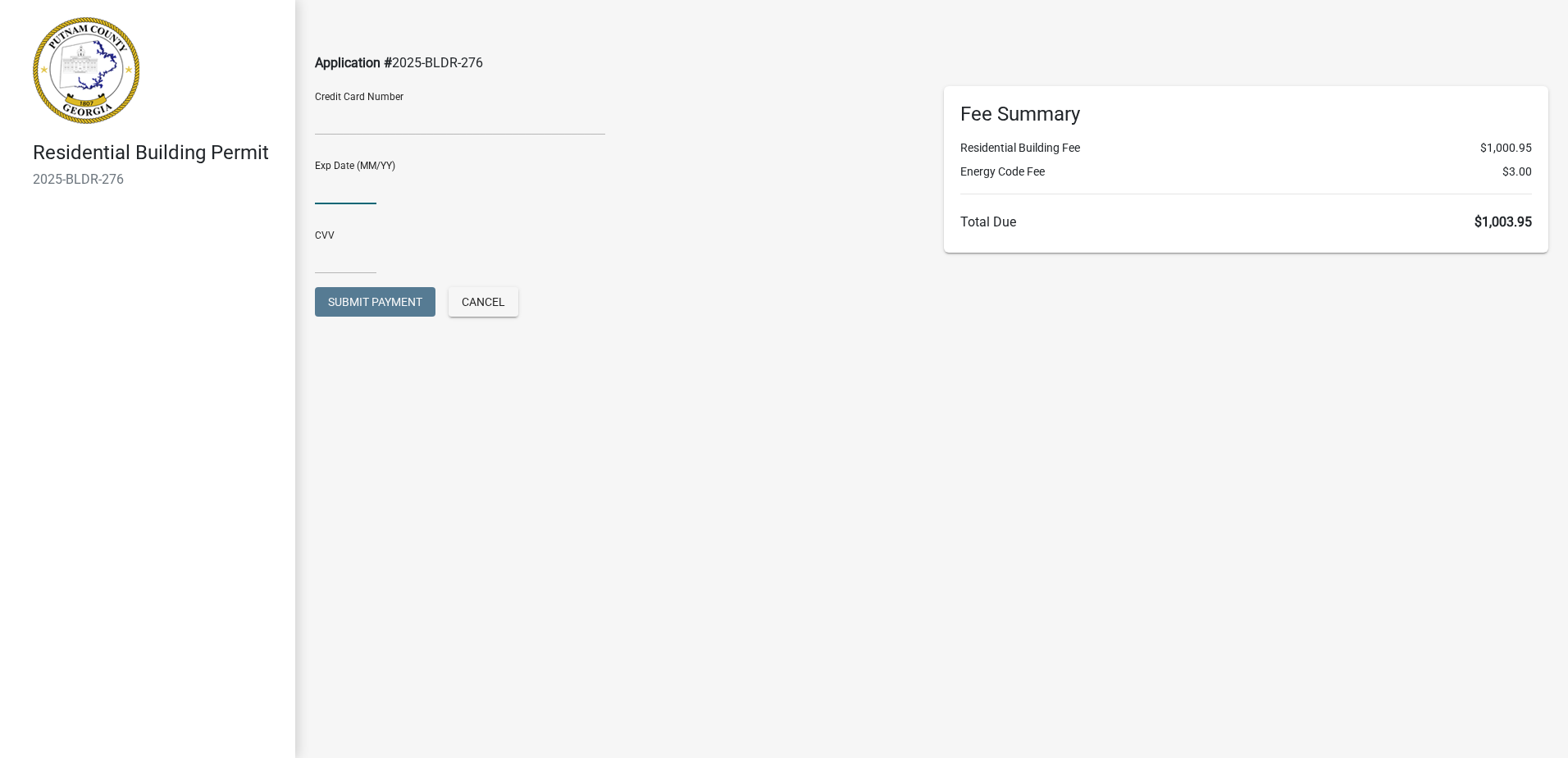
type input "03/27"
click at [338, 259] on input "text" at bounding box center [345, 257] width 61 height 33
type input "503"
drag, startPoint x: 711, startPoint y: 438, endPoint x: 620, endPoint y: 420, distance: 92.8
click at [711, 438] on main "Application # 2025-BLDR-276 Credit Card Number Exp Date (MM/YY) [CREDIT_CARD_DA…" at bounding box center [932, 354] width 1273 height 709
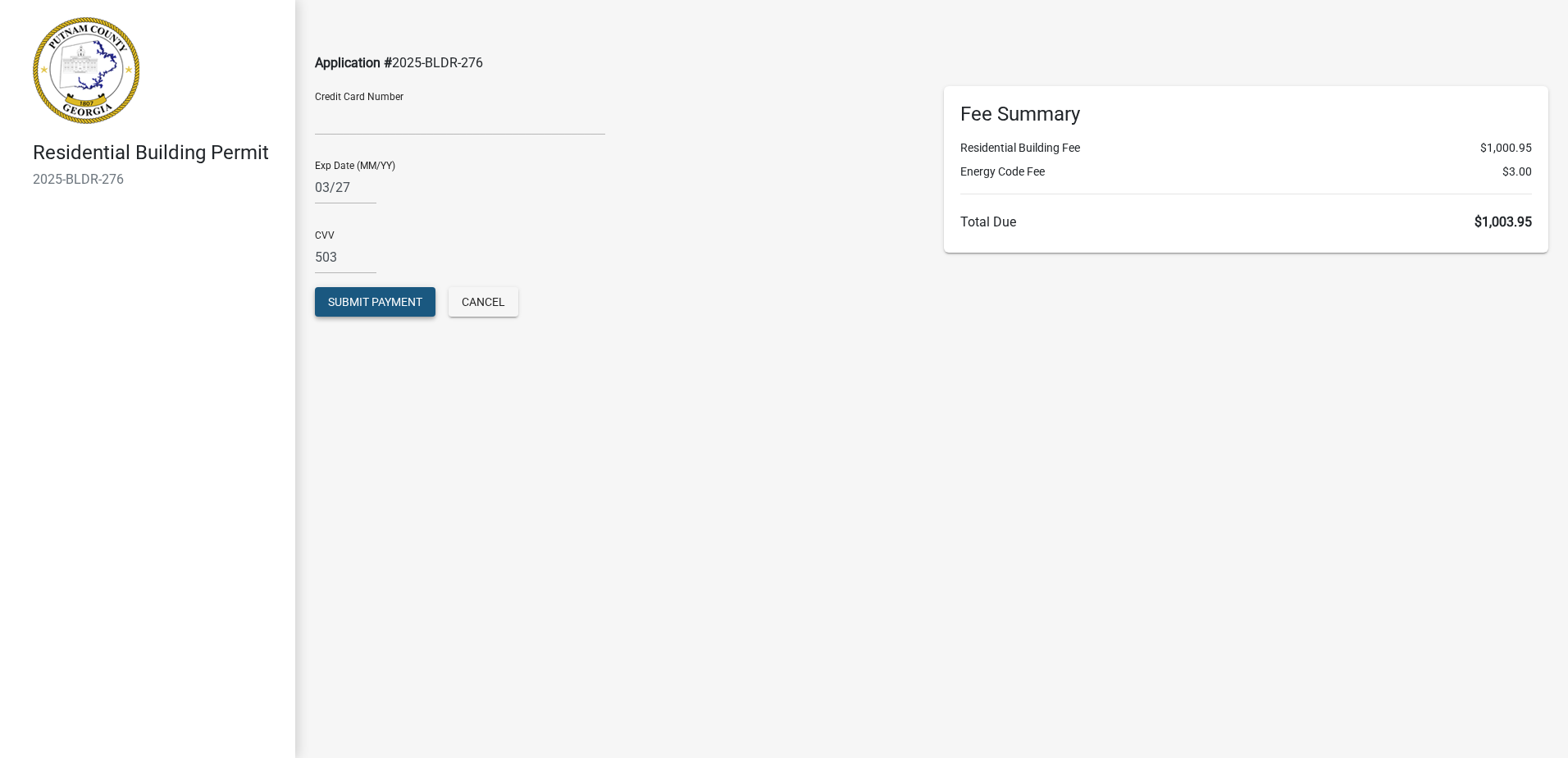
click at [344, 300] on span "Submit Payment" at bounding box center [375, 302] width 94 height 13
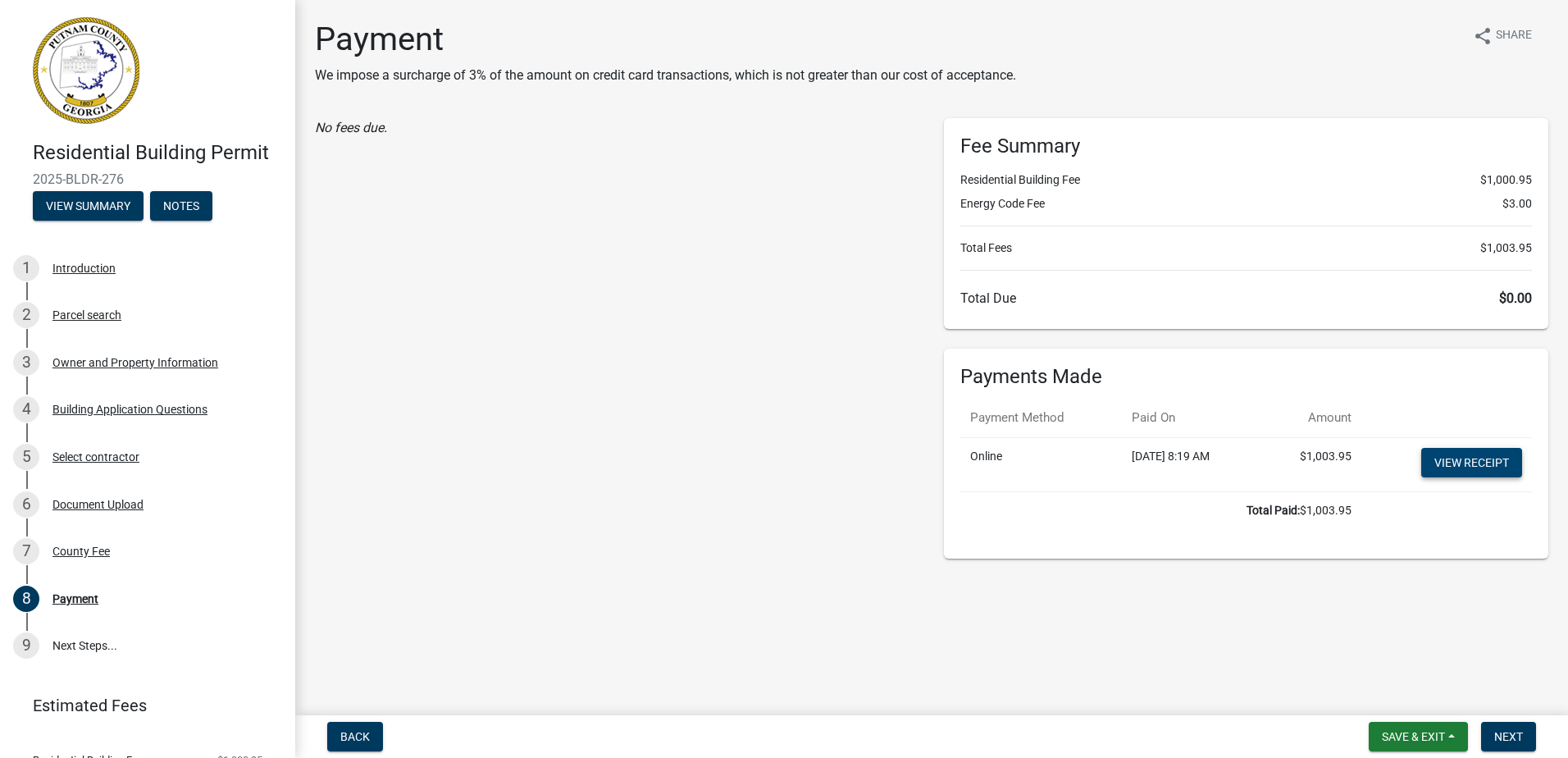
click at [1444, 462] on link "View receipt" at bounding box center [1471, 462] width 101 height 30
